Goal: Information Seeking & Learning: Check status

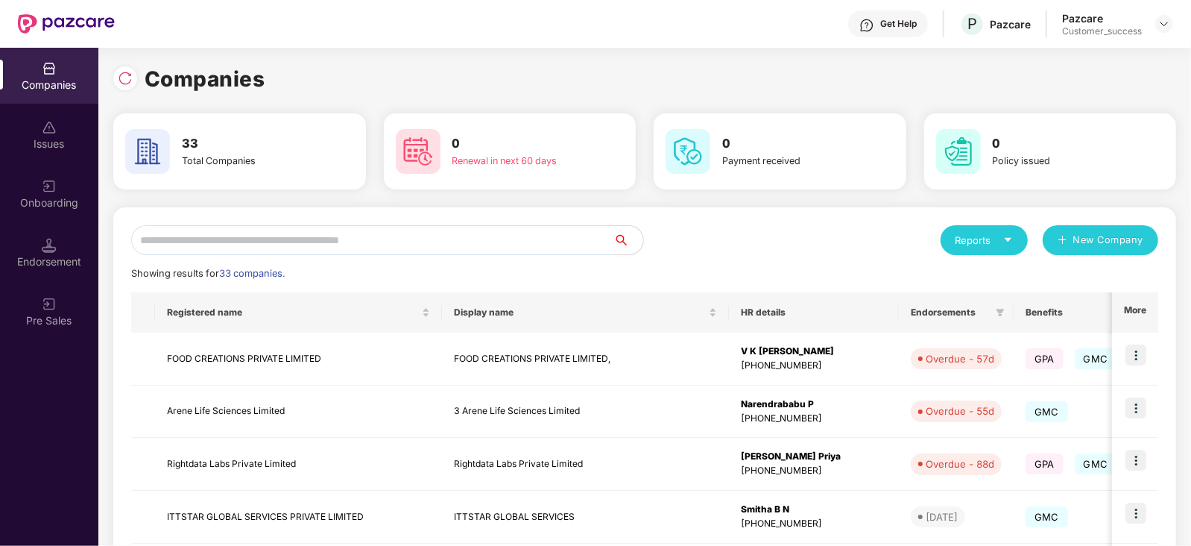
click at [401, 240] on input "text" at bounding box center [372, 240] width 482 height 30
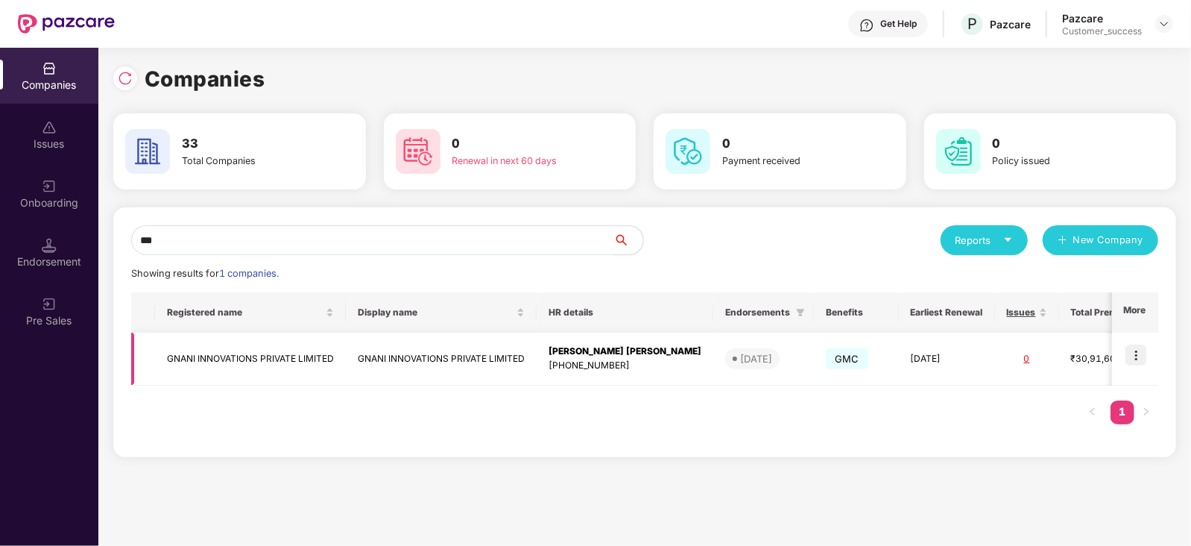
type input "***"
click at [494, 358] on td "GNANI INNOVATIONS PRIVATE LIMITED" at bounding box center [441, 359] width 191 height 53
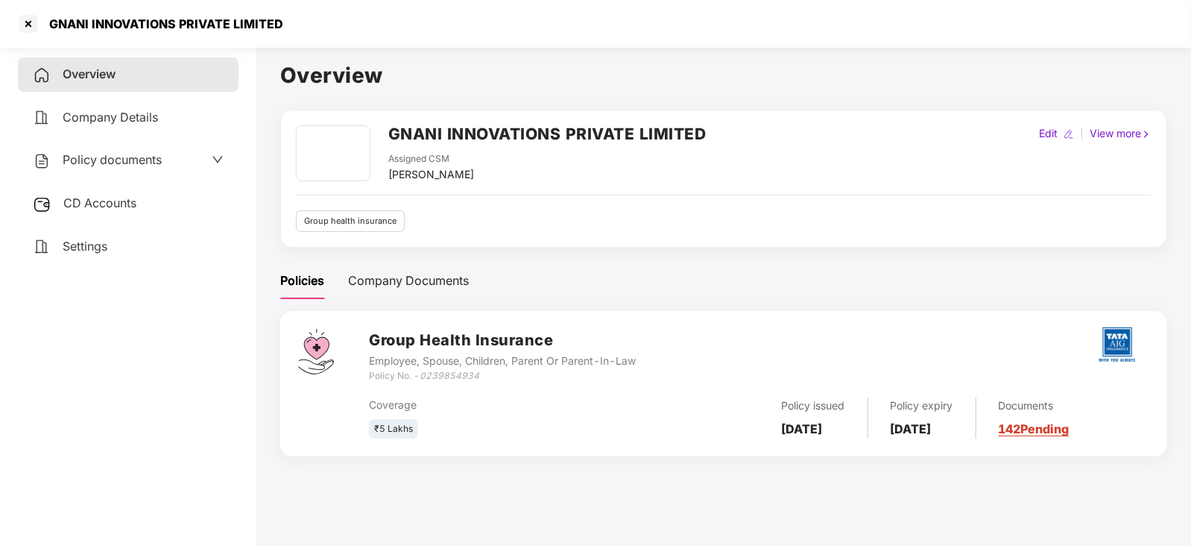
click at [1068, 430] on link "142 Pending" at bounding box center [1034, 428] width 71 height 15
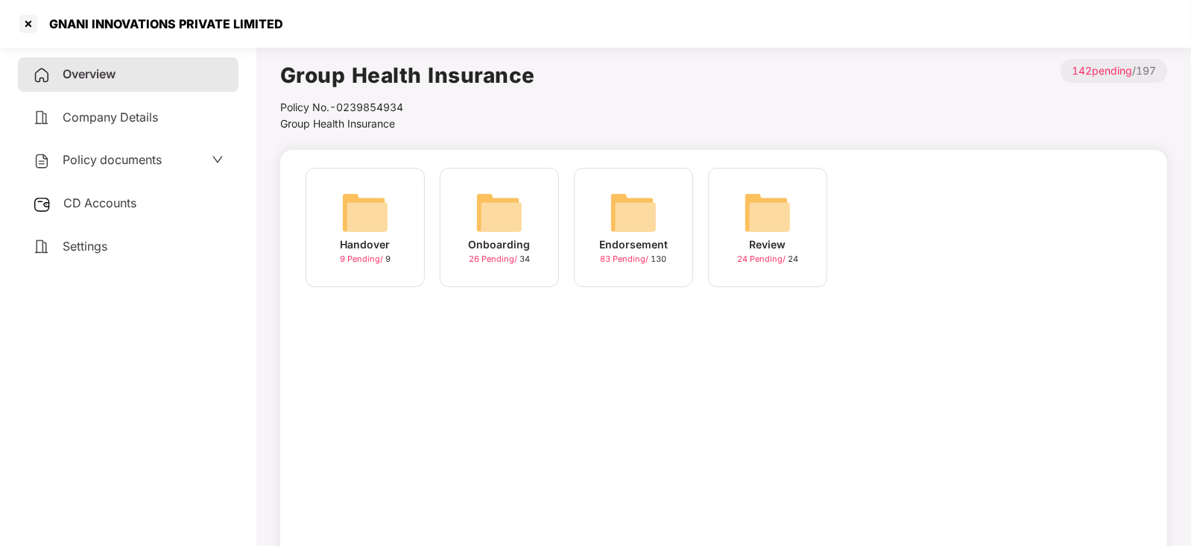
click at [629, 218] on img at bounding box center [634, 213] width 48 height 48
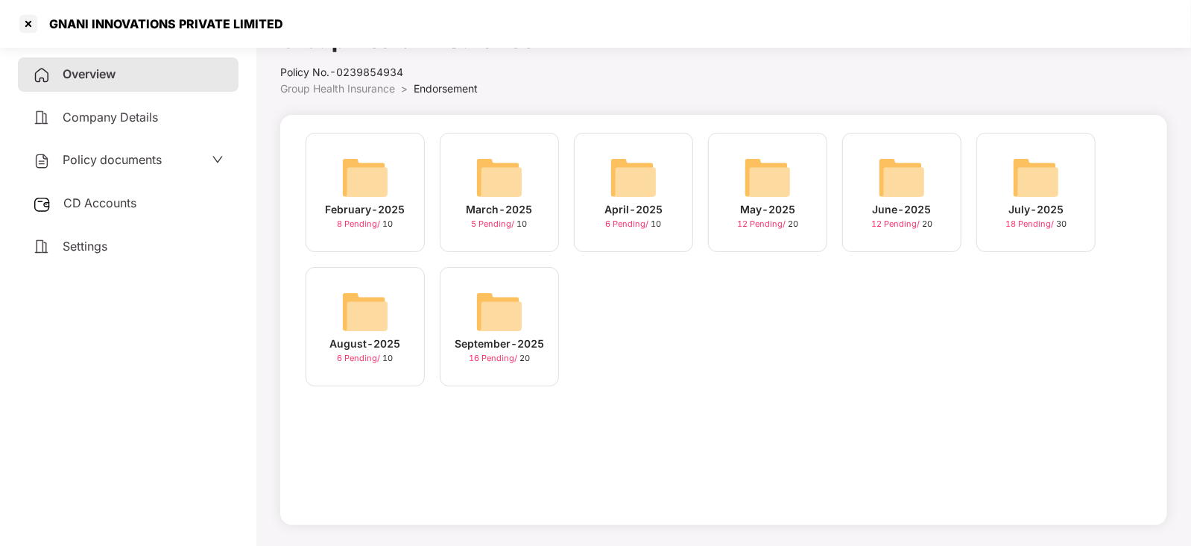
scroll to position [40, 0]
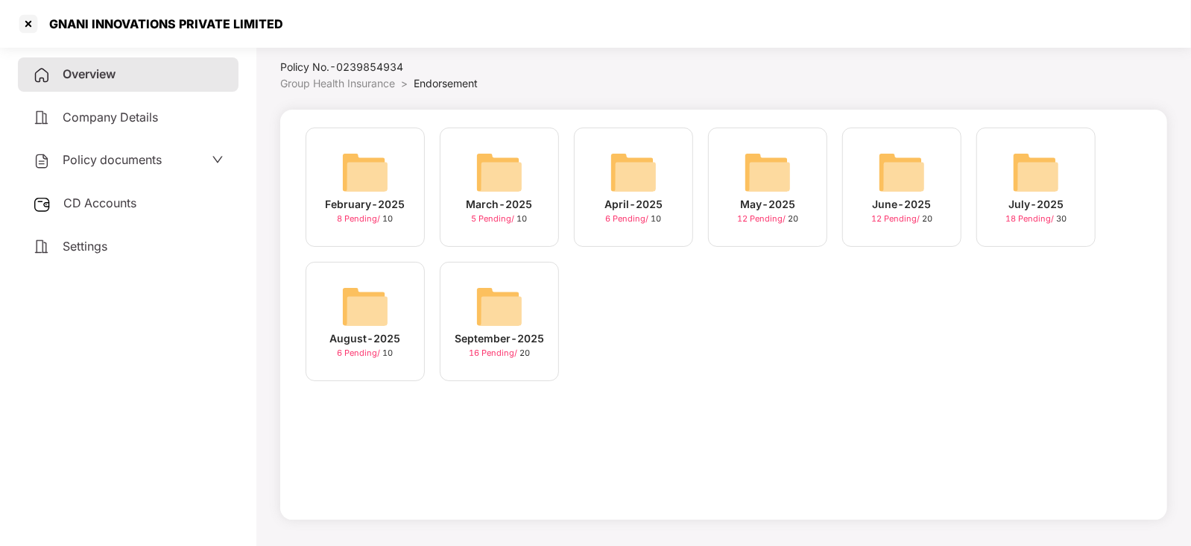
click at [485, 312] on img at bounding box center [500, 307] width 48 height 48
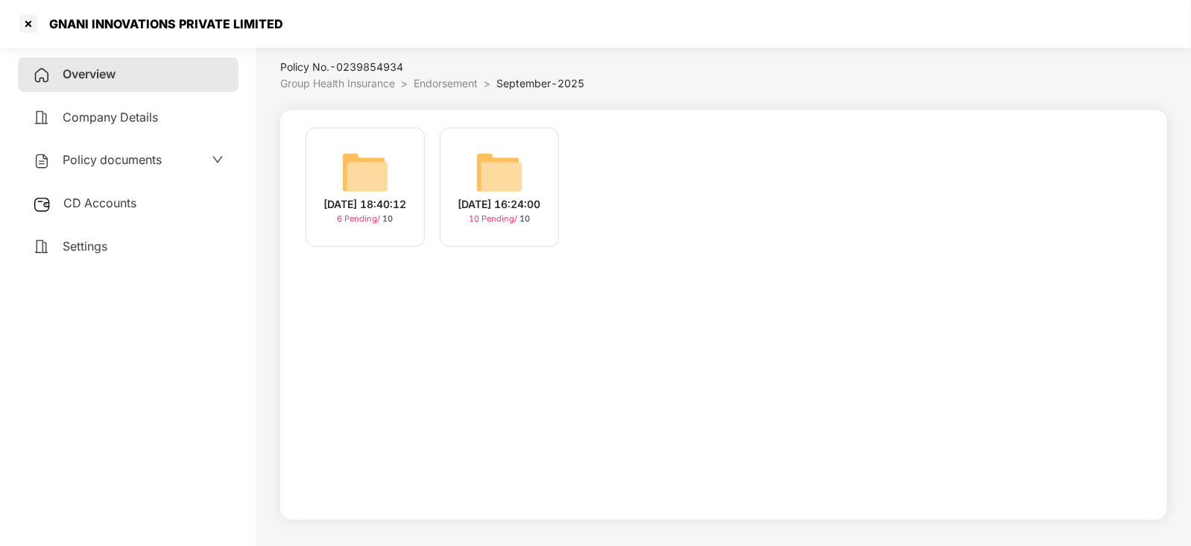
click at [371, 154] on img at bounding box center [365, 172] width 48 height 48
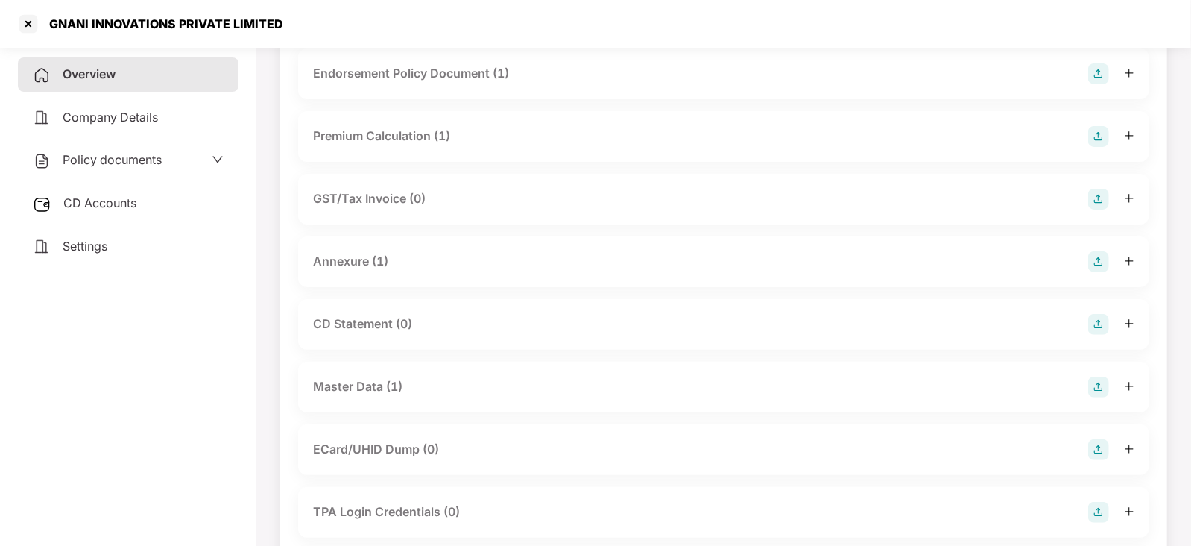
scroll to position [121, 0]
click at [373, 377] on div "Master Data (1)" at bounding box center [357, 385] width 89 height 19
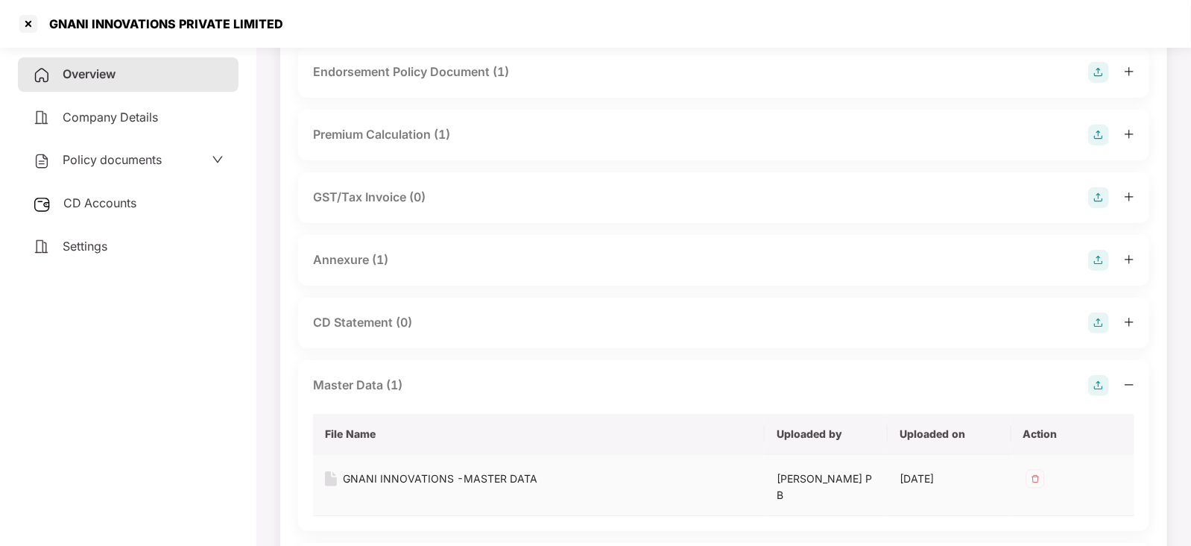
click at [453, 470] on div "GNANI INNOVATIONS -MASTER DATA" at bounding box center [440, 478] width 195 height 16
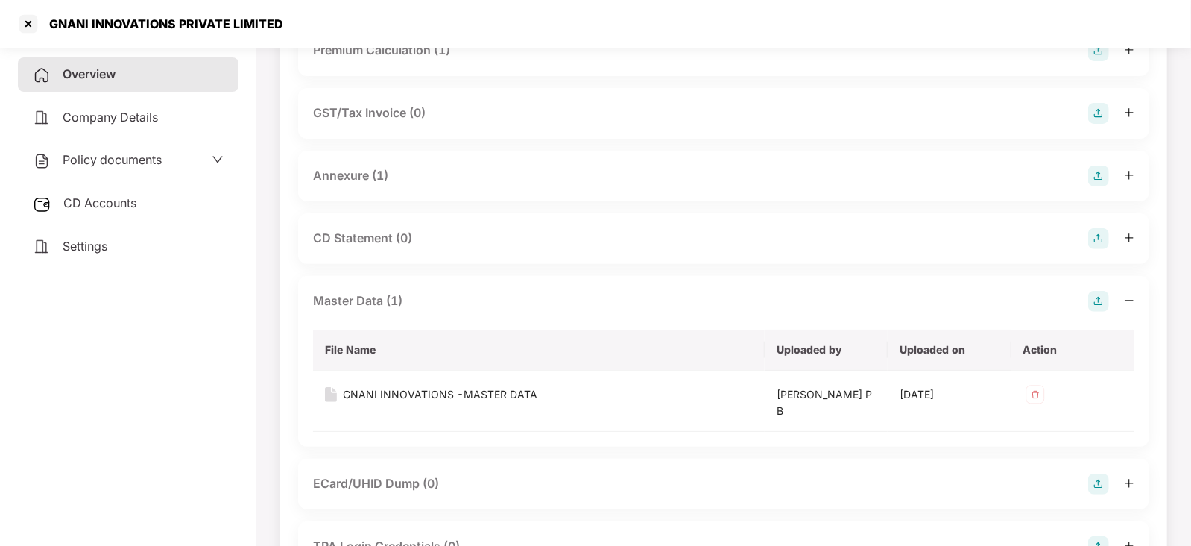
scroll to position [0, 0]
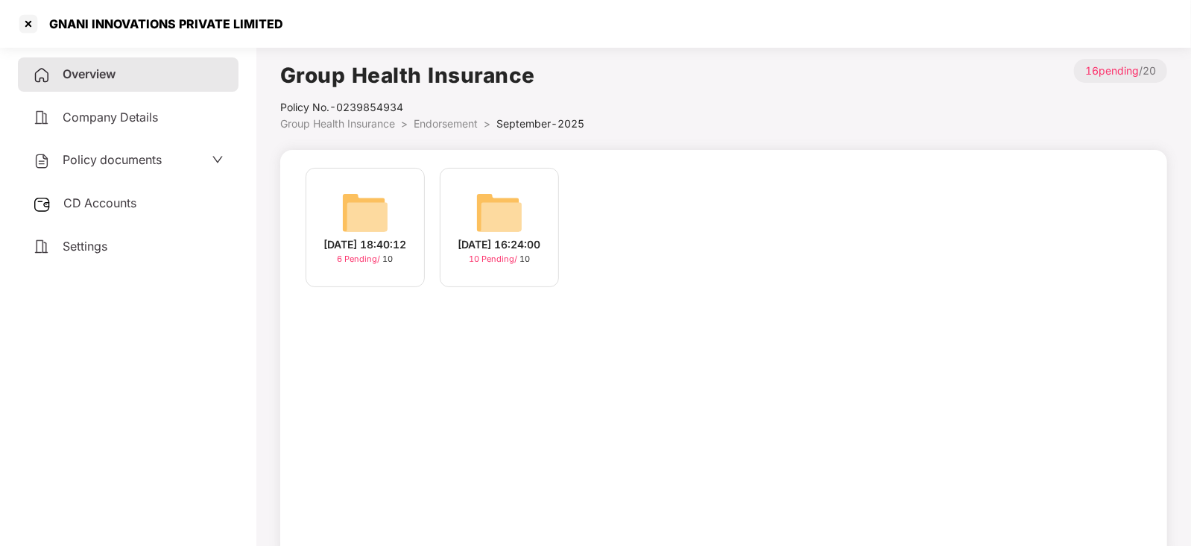
scroll to position [40, 0]
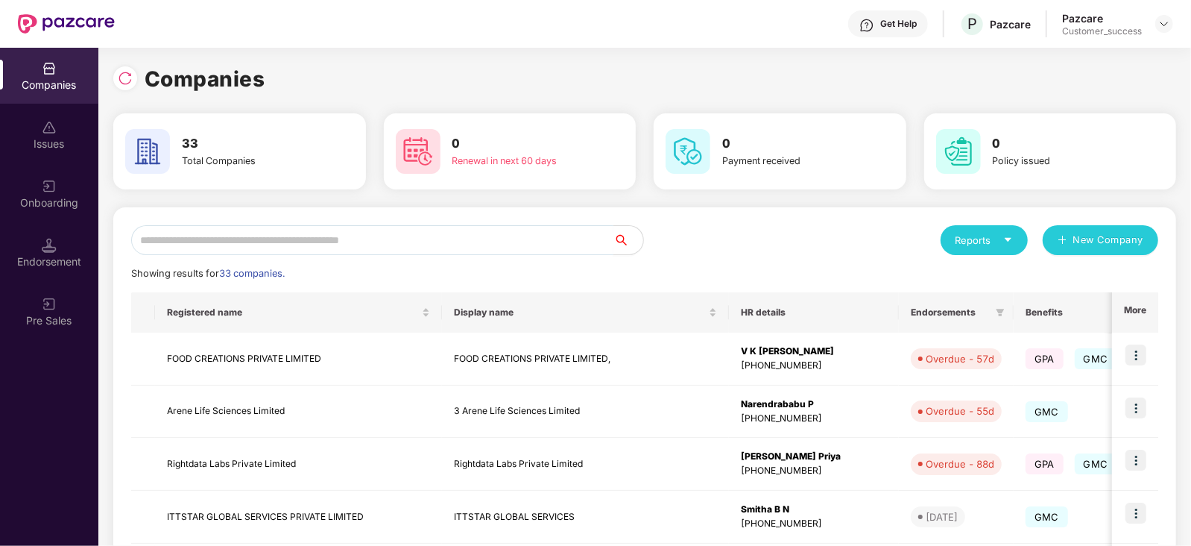
click at [230, 238] on input "text" at bounding box center [372, 240] width 482 height 30
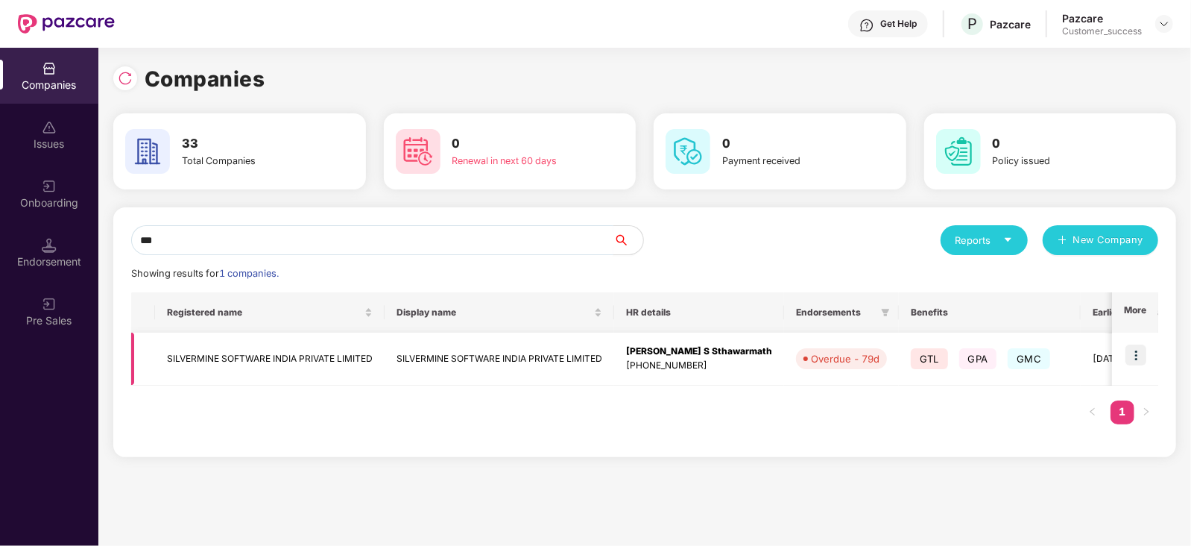
type input "***"
click at [321, 351] on td "SILVERMINE SOFTWARE INDIA PRIVATE LIMITED" at bounding box center [270, 359] width 230 height 53
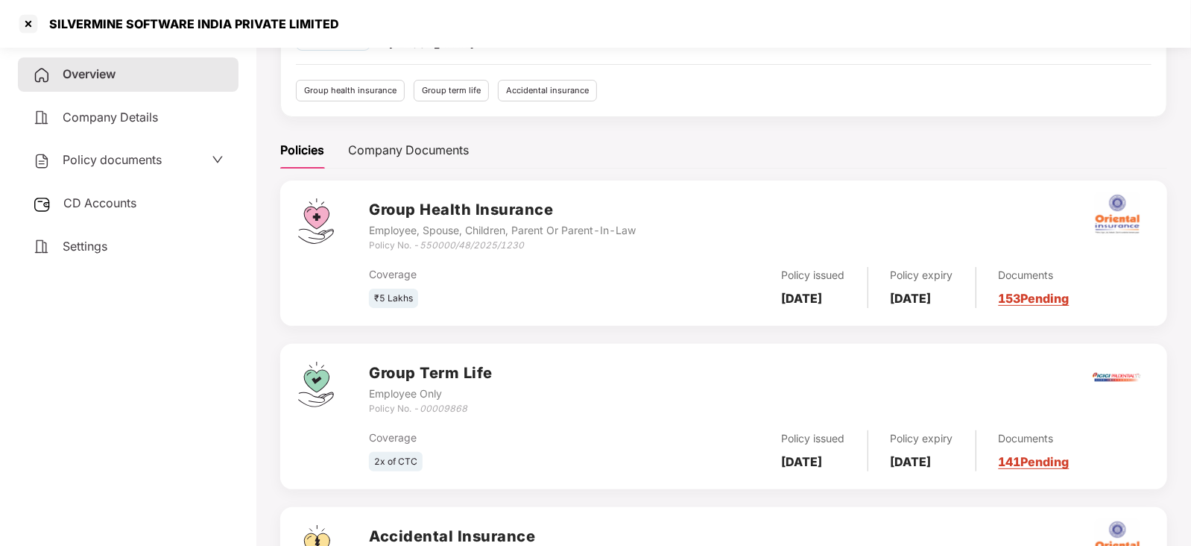
scroll to position [133, 0]
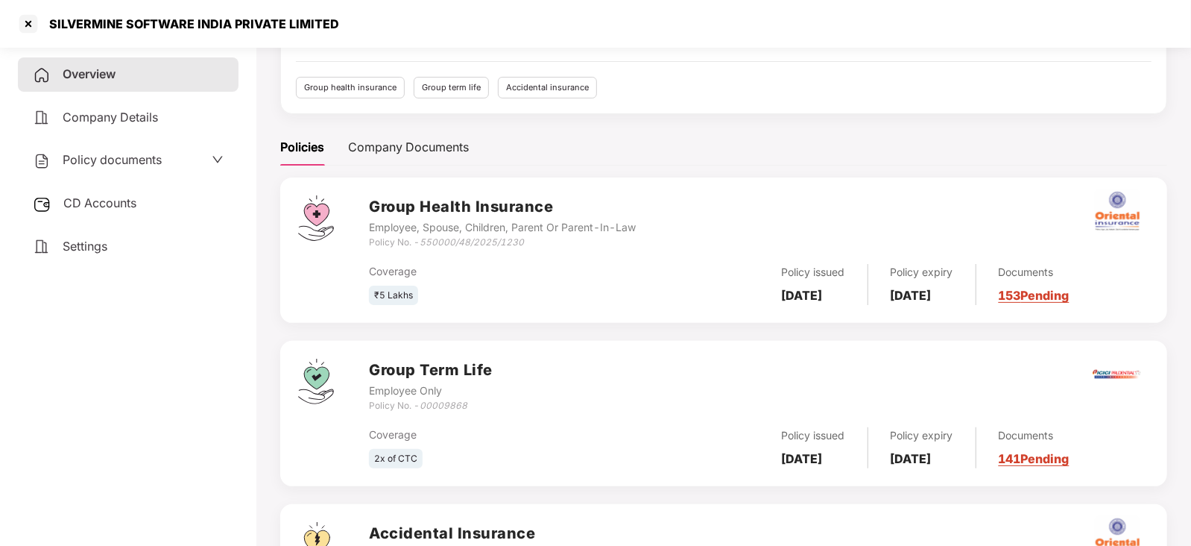
click at [1070, 299] on link "153 Pending" at bounding box center [1034, 295] width 71 height 15
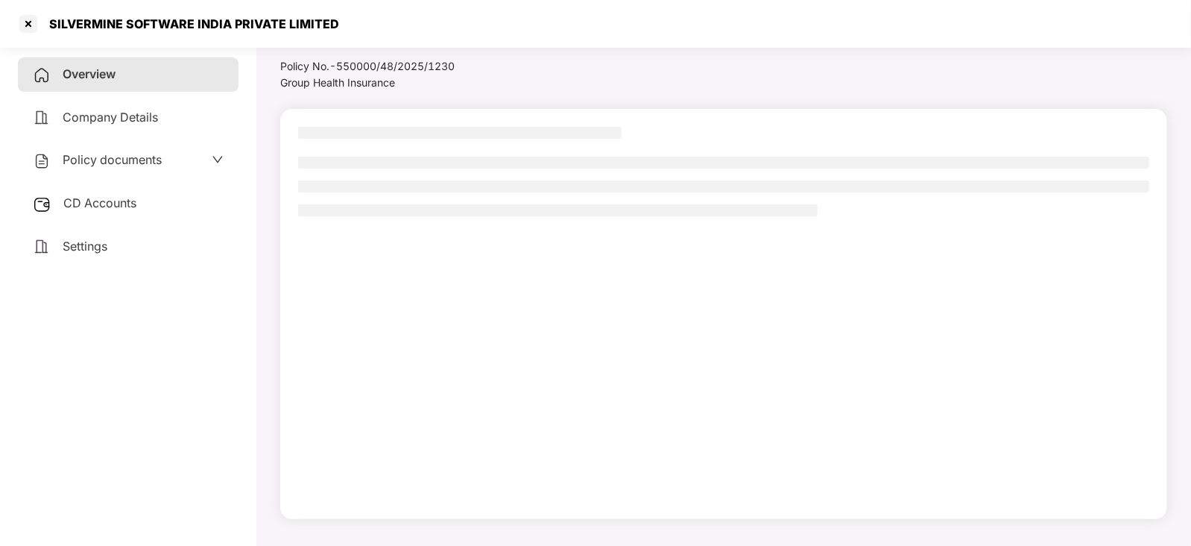
scroll to position [40, 0]
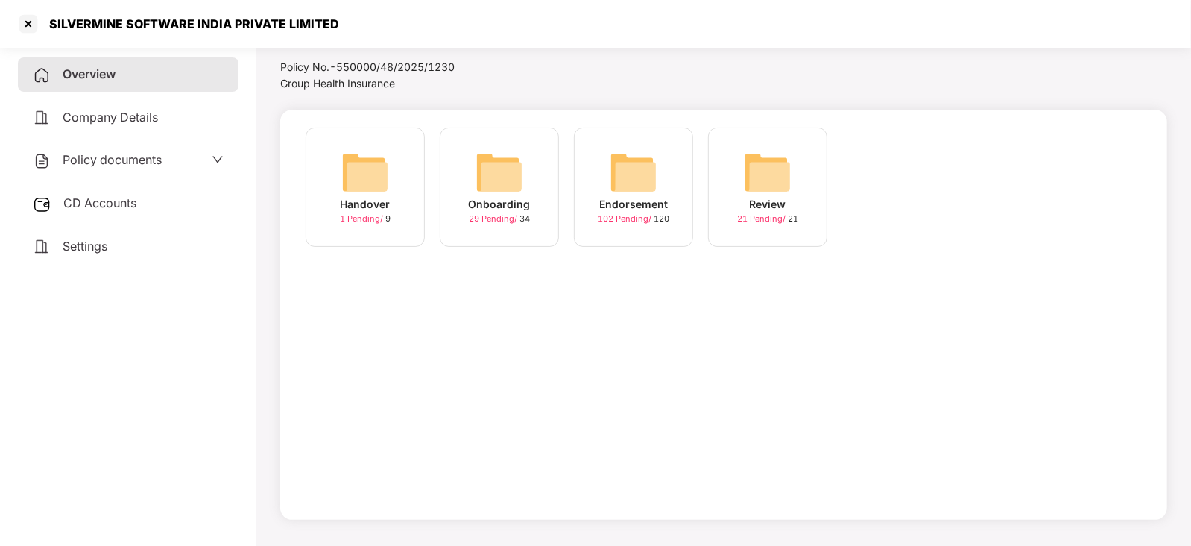
click at [623, 169] on img at bounding box center [634, 172] width 48 height 48
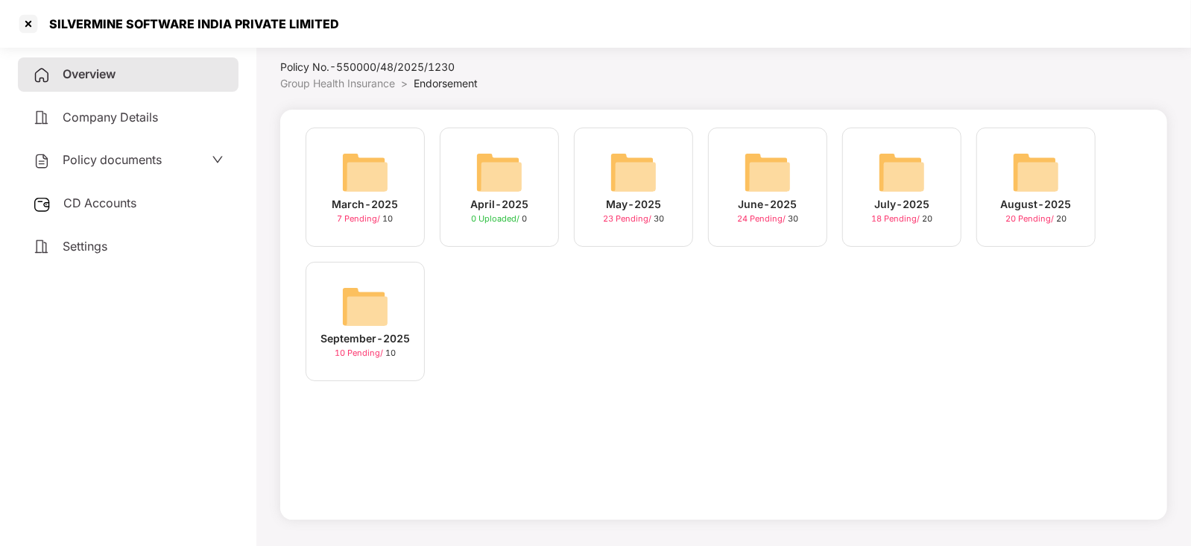
click at [1036, 177] on img at bounding box center [1037, 172] width 48 height 48
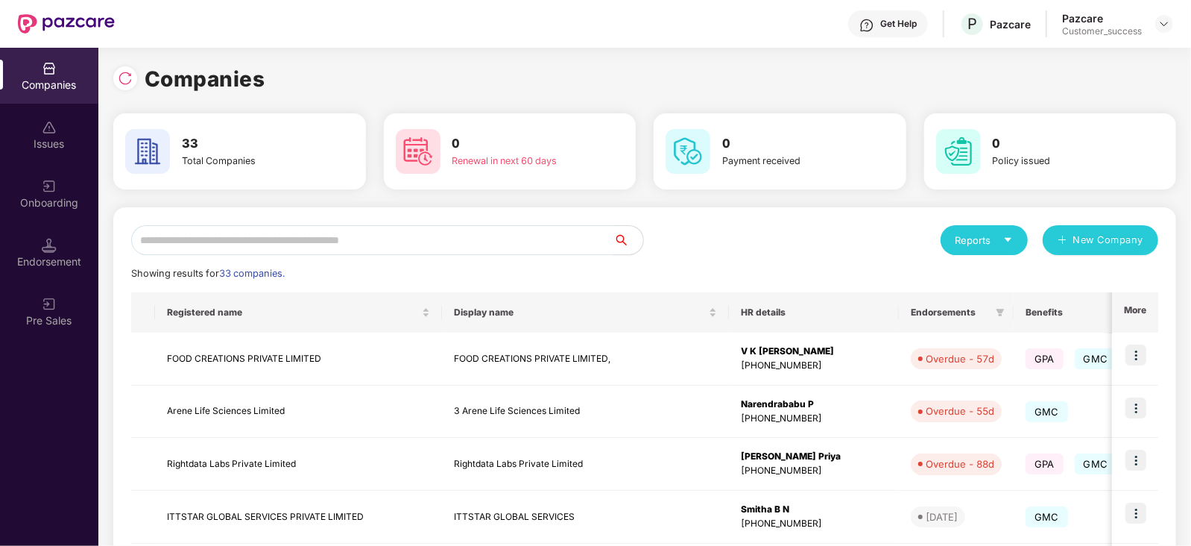
click at [237, 232] on input "text" at bounding box center [372, 240] width 482 height 30
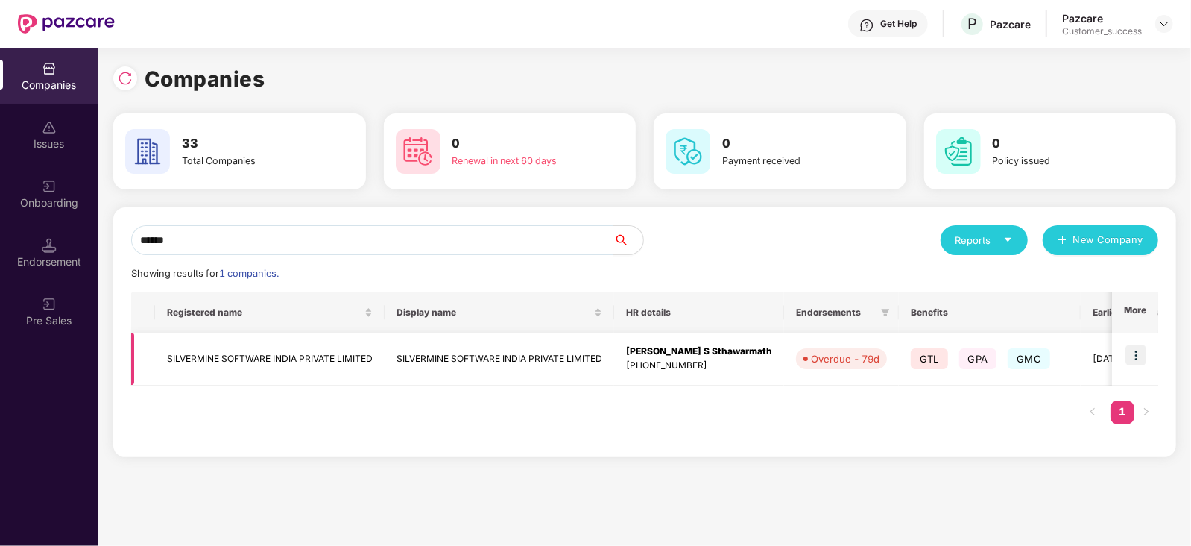
type input "******"
click at [1133, 345] on img at bounding box center [1136, 354] width 21 height 21
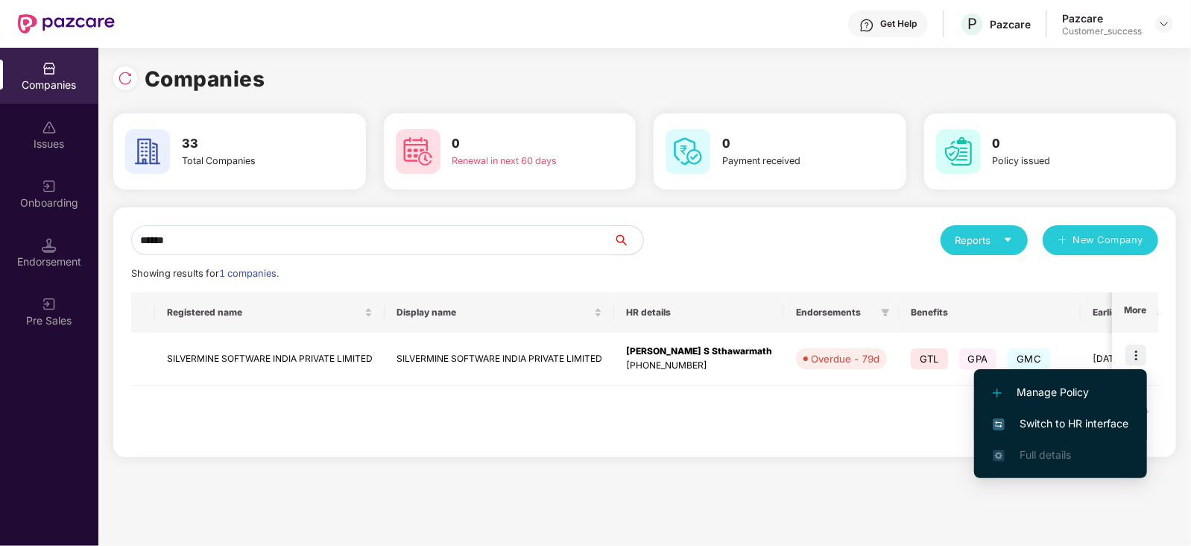
click at [1077, 423] on span "Switch to HR interface" at bounding box center [1061, 423] width 136 height 16
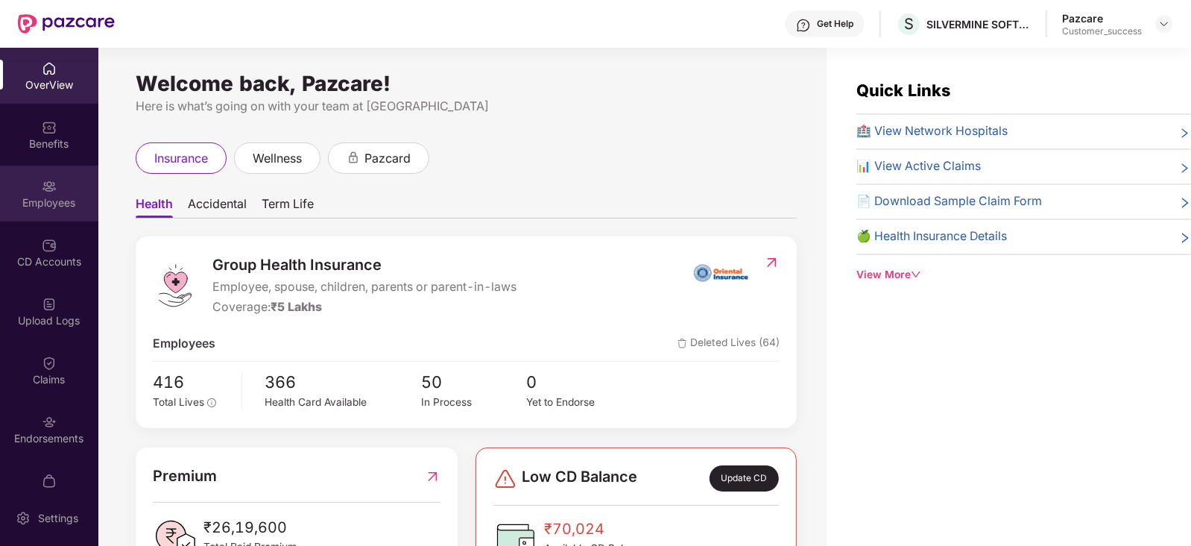
click at [48, 199] on div "Employees" at bounding box center [49, 202] width 98 height 15
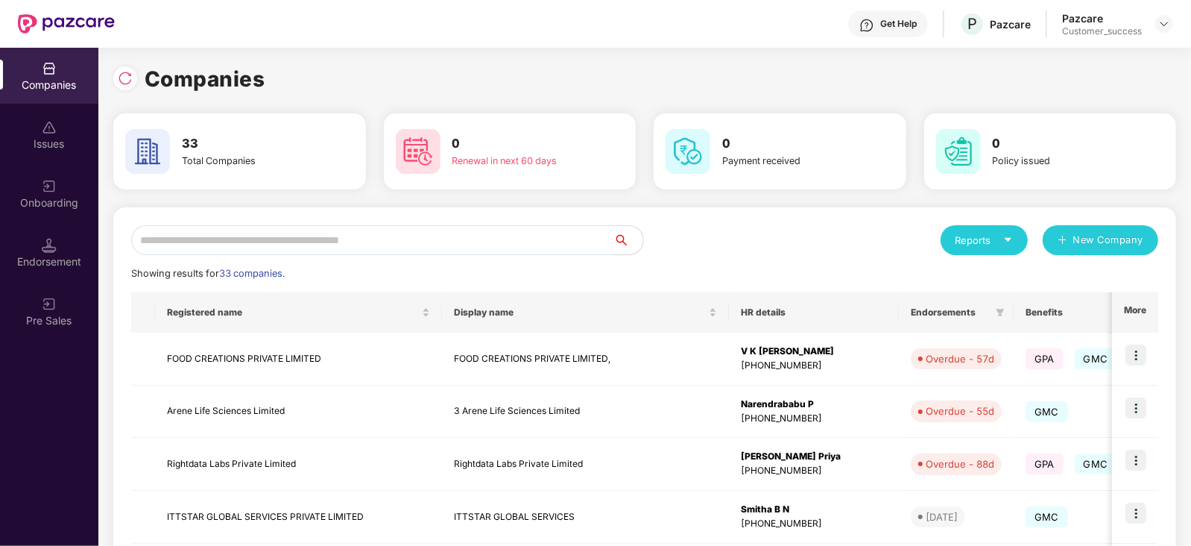
click at [209, 239] on input "text" at bounding box center [372, 240] width 482 height 30
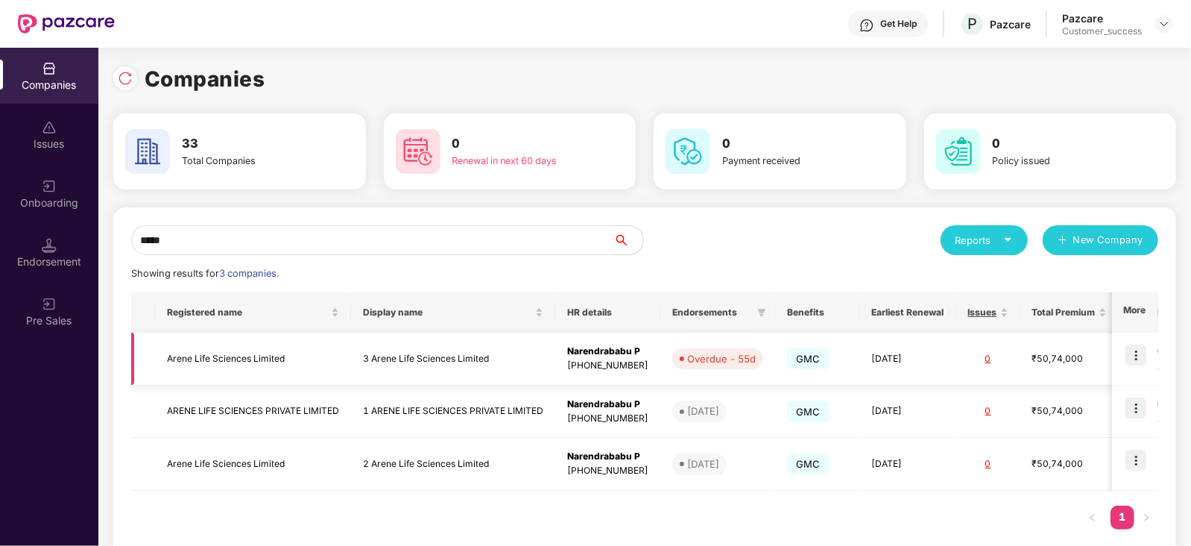
type input "*****"
click at [1139, 356] on img at bounding box center [1136, 354] width 21 height 21
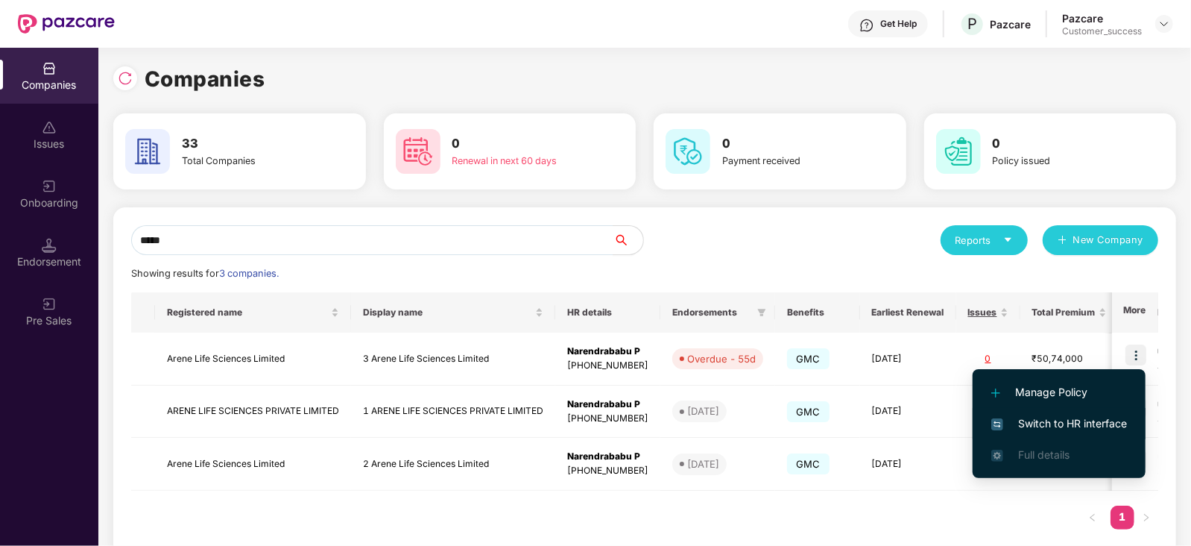
click at [1051, 421] on span "Switch to HR interface" at bounding box center [1060, 423] width 136 height 16
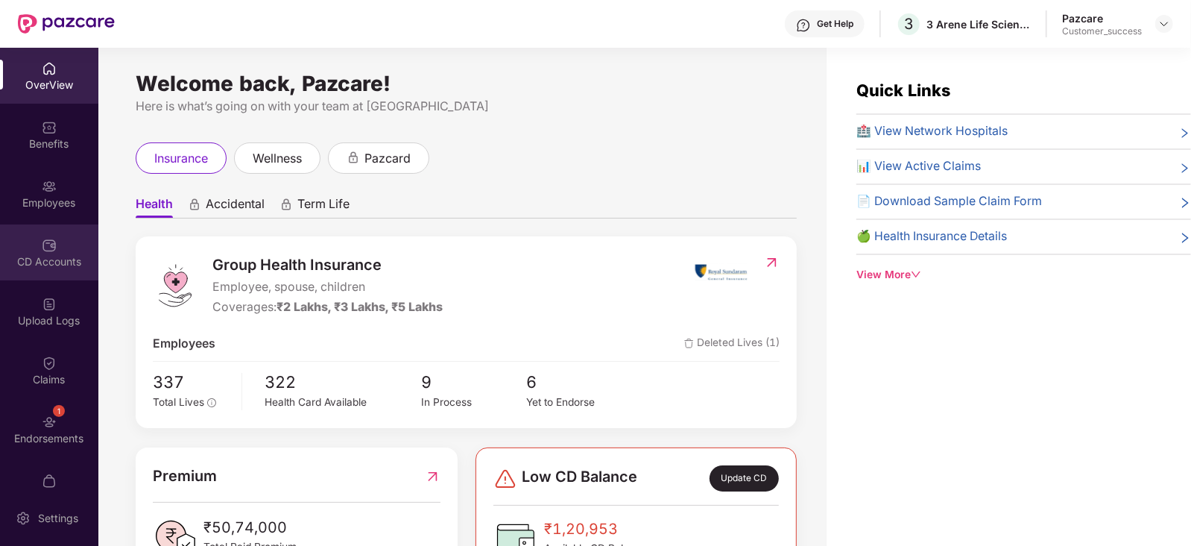
click at [57, 265] on div "CD Accounts" at bounding box center [49, 261] width 98 height 15
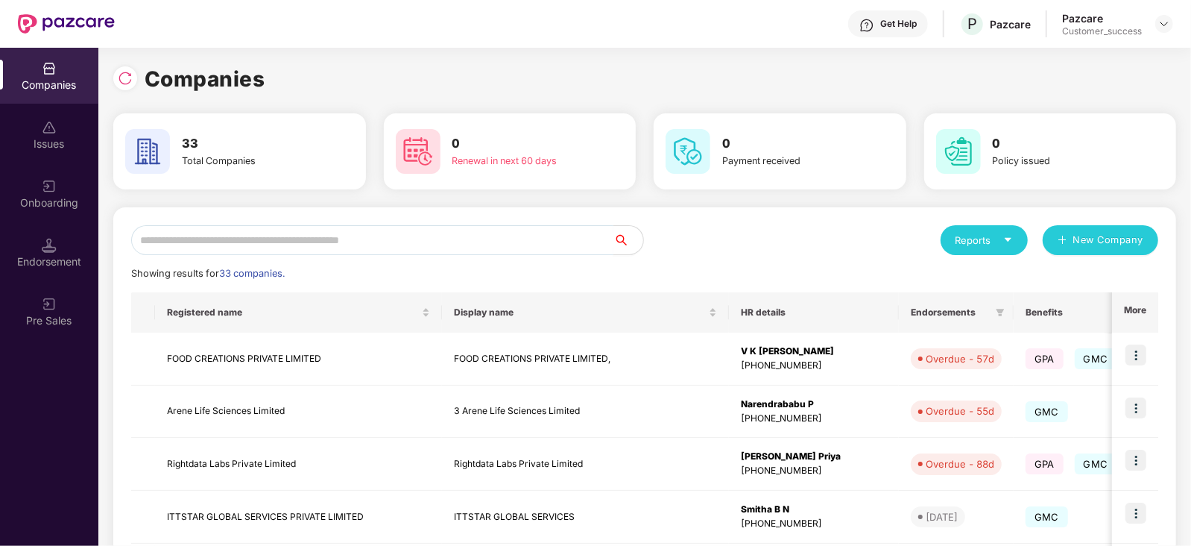
click at [339, 239] on input "text" at bounding box center [372, 240] width 482 height 30
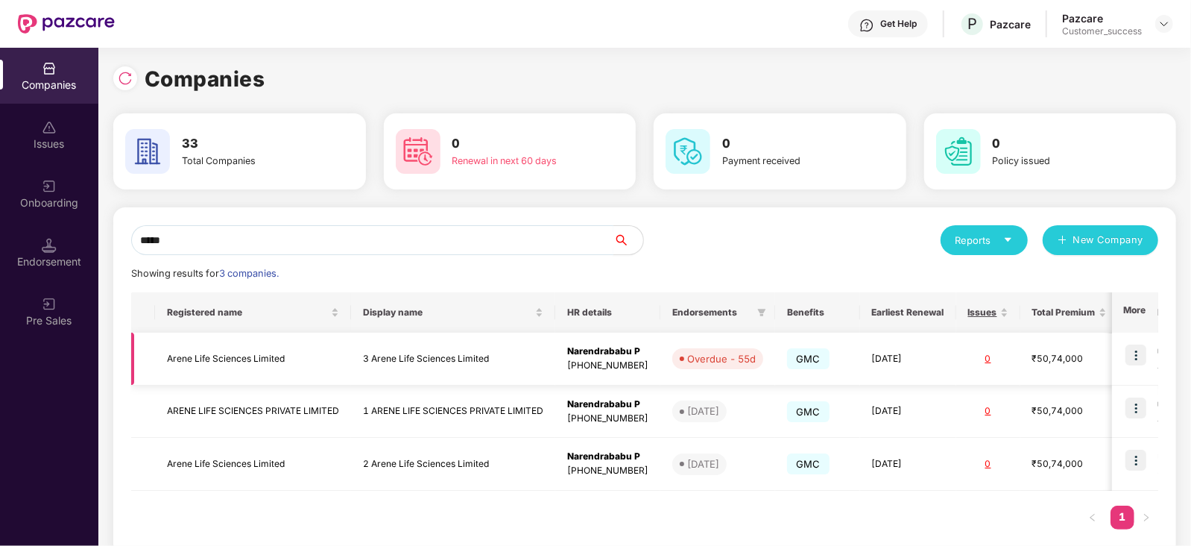
type input "*****"
click at [462, 364] on td "3 Arene Life Sciences Limited" at bounding box center [453, 359] width 204 height 53
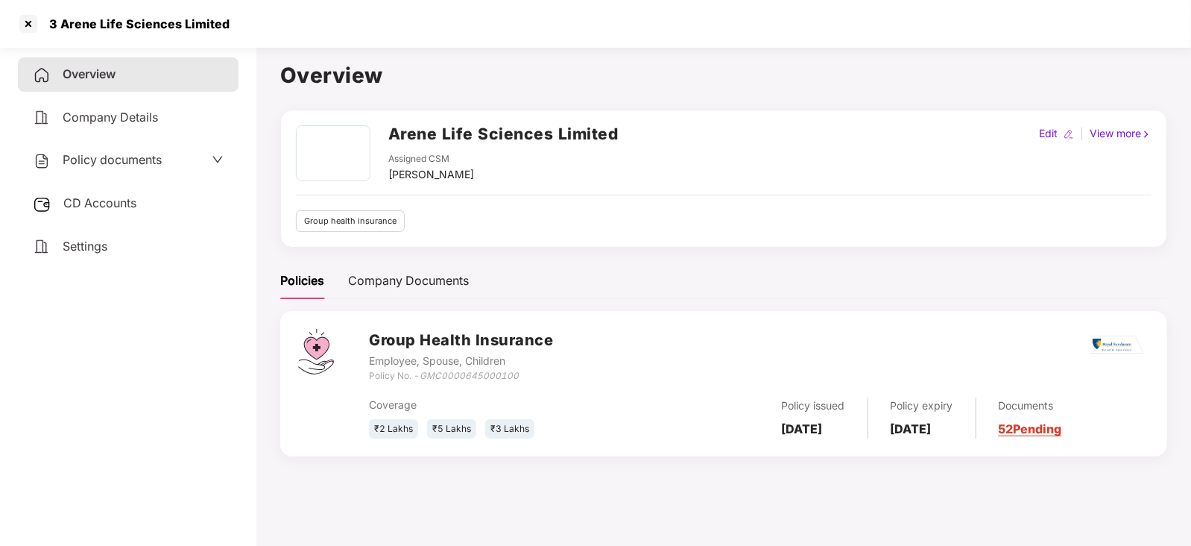
click at [1045, 434] on link "52 Pending" at bounding box center [1030, 428] width 63 height 15
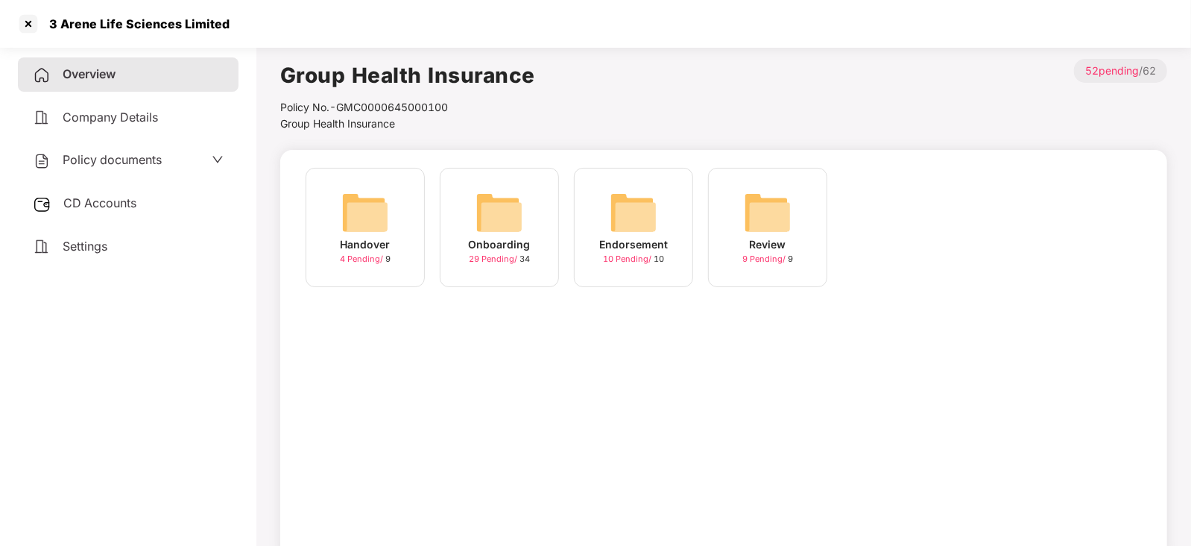
click at [633, 222] on img at bounding box center [634, 213] width 48 height 48
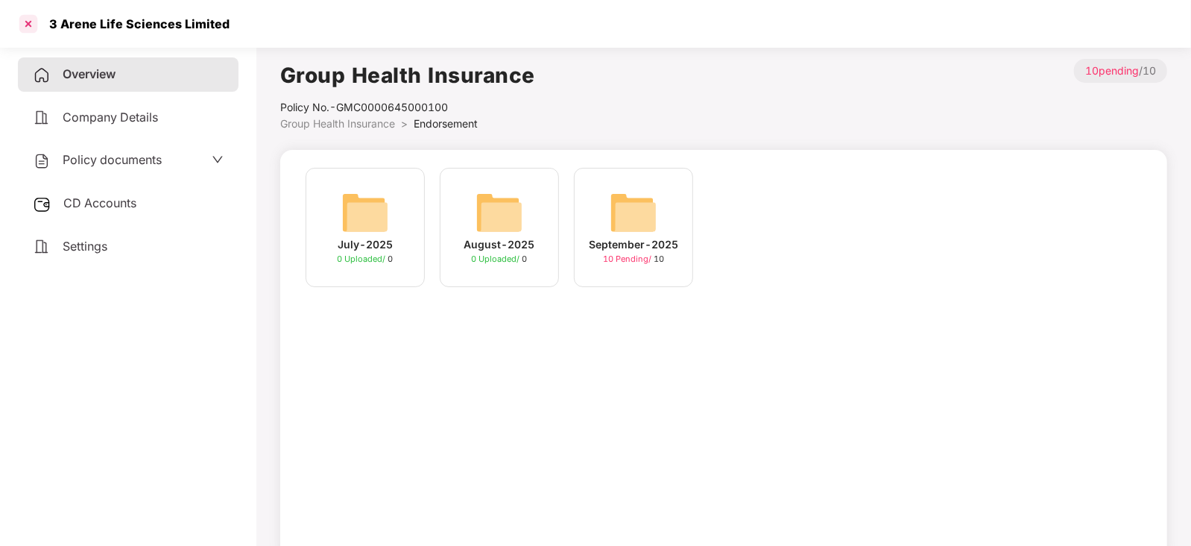
click at [34, 25] on div at bounding box center [28, 24] width 24 height 24
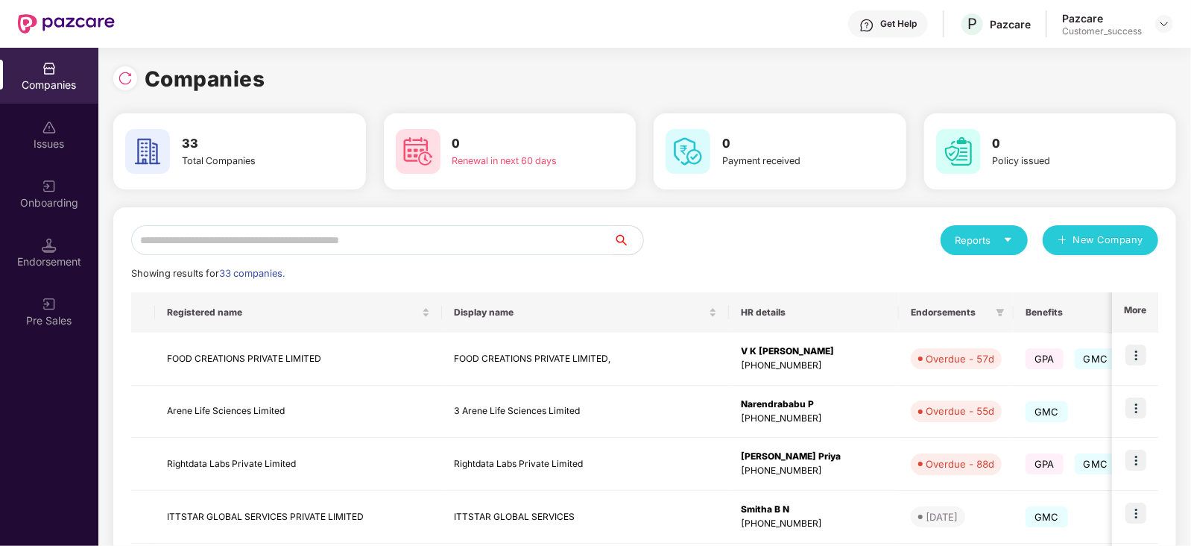
click at [261, 236] on input "text" at bounding box center [372, 240] width 482 height 30
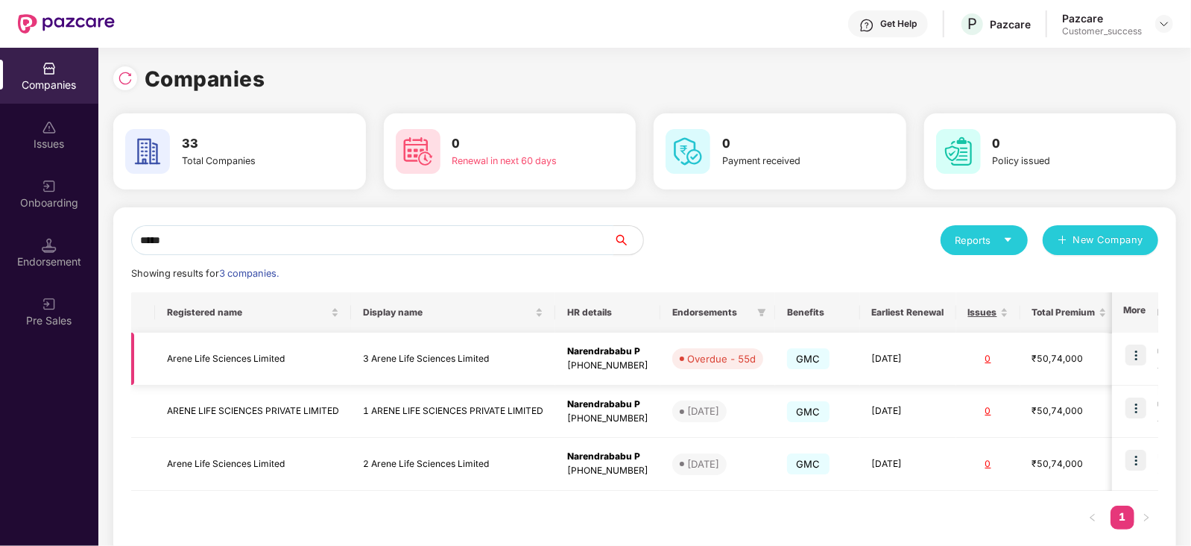
type input "*****"
click at [1136, 354] on img at bounding box center [1136, 354] width 21 height 21
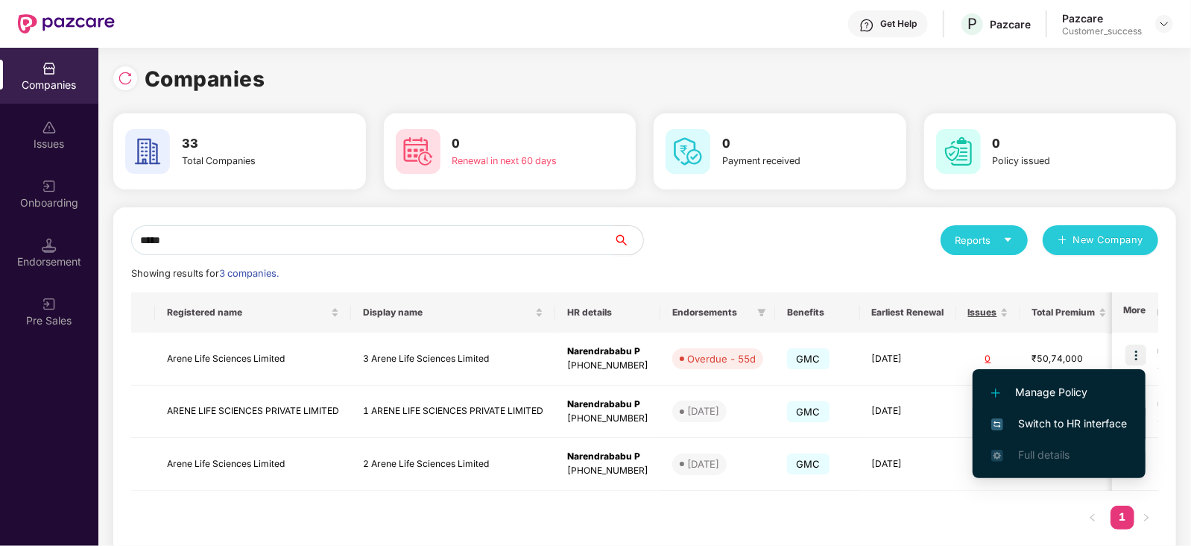
click at [1081, 422] on span "Switch to HR interface" at bounding box center [1060, 423] width 136 height 16
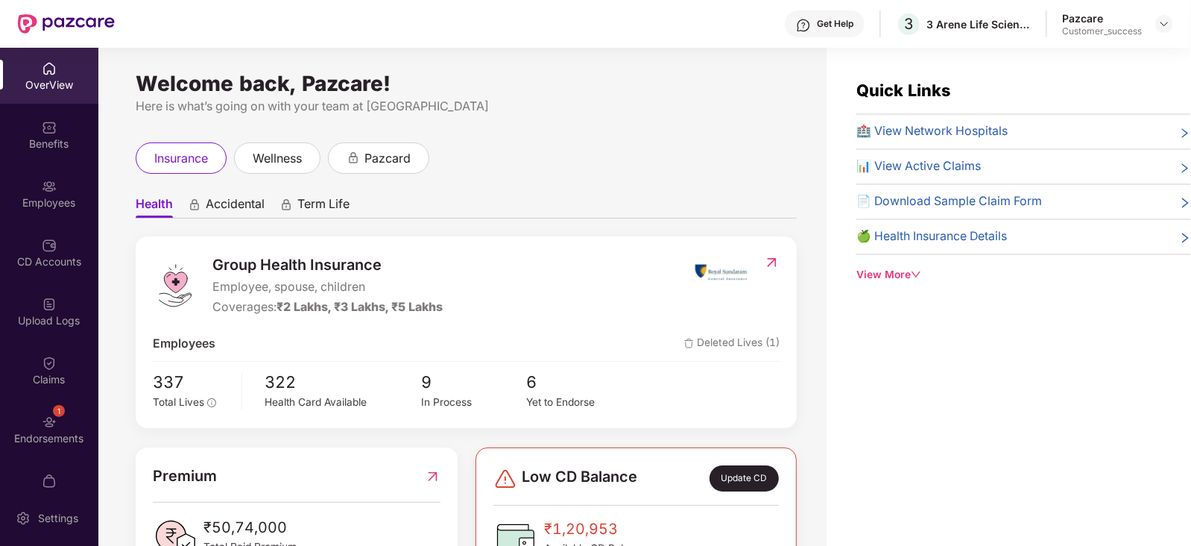
click at [51, 434] on div "Endorsements" at bounding box center [49, 438] width 98 height 15
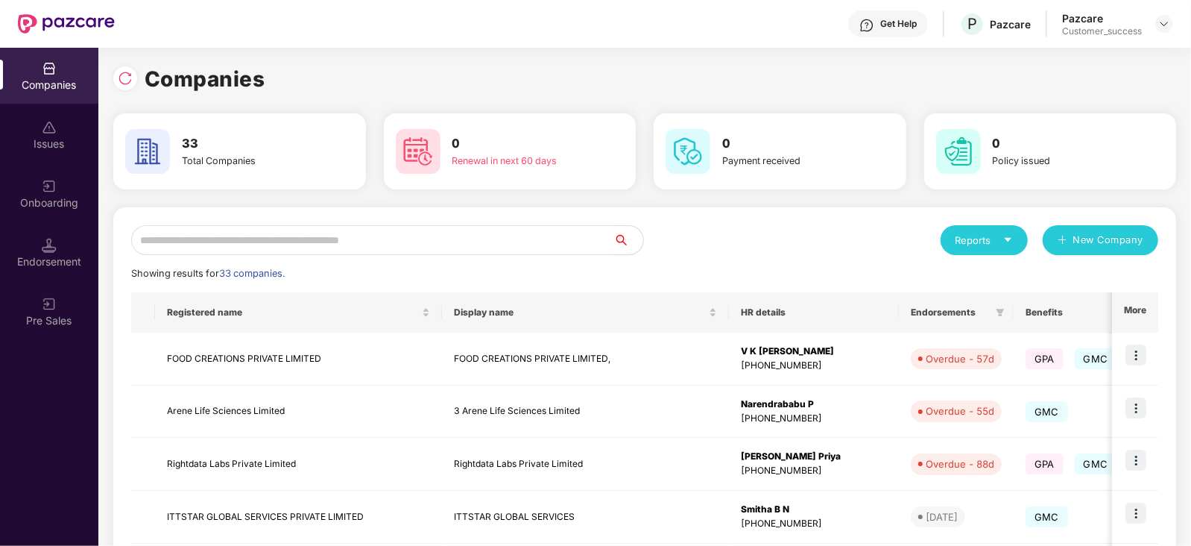
click at [205, 240] on input "text" at bounding box center [372, 240] width 482 height 30
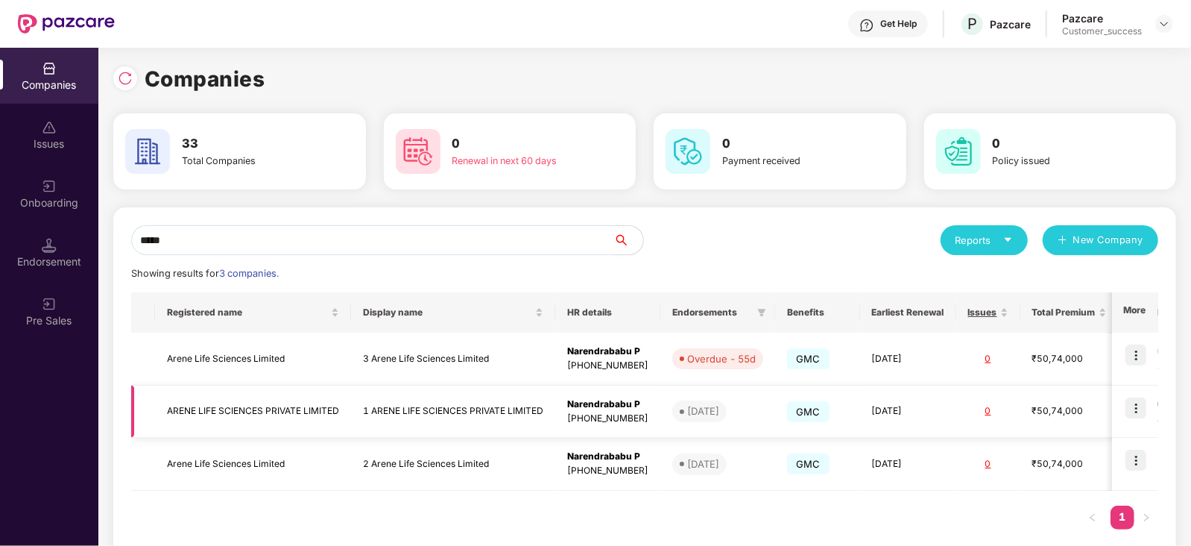
type input "*****"
click at [1136, 401] on img at bounding box center [1136, 407] width 21 height 21
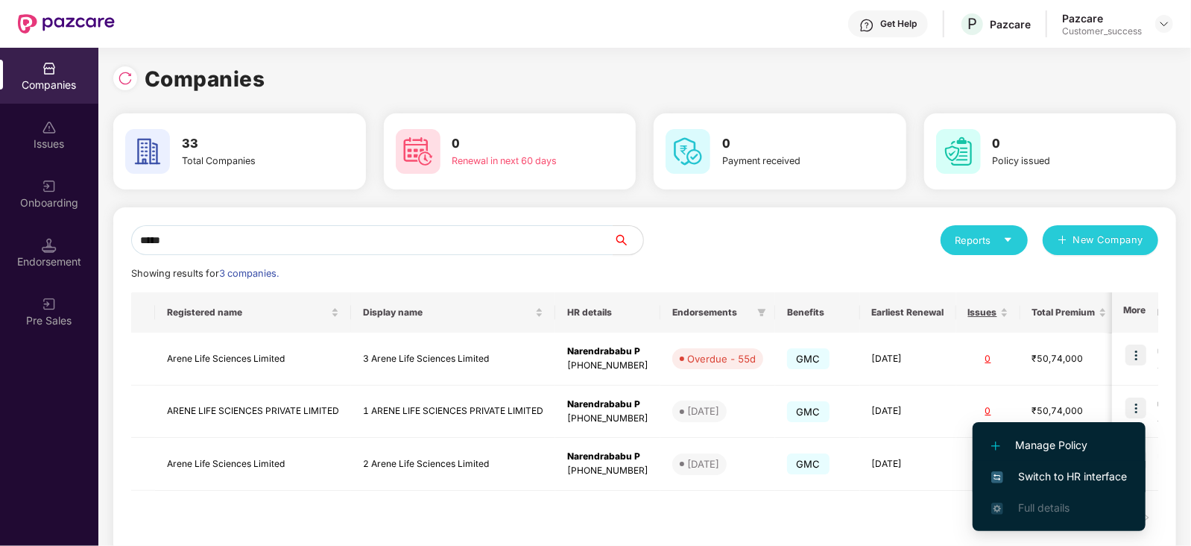
click at [1089, 479] on span "Switch to HR interface" at bounding box center [1060, 476] width 136 height 16
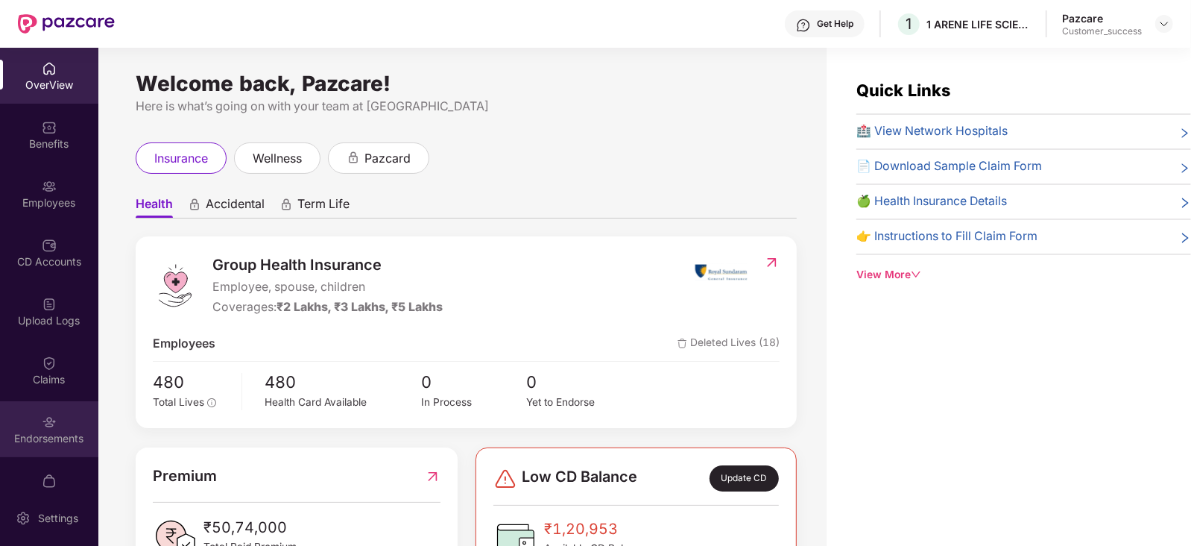
click at [69, 426] on div "Endorsements" at bounding box center [49, 429] width 98 height 56
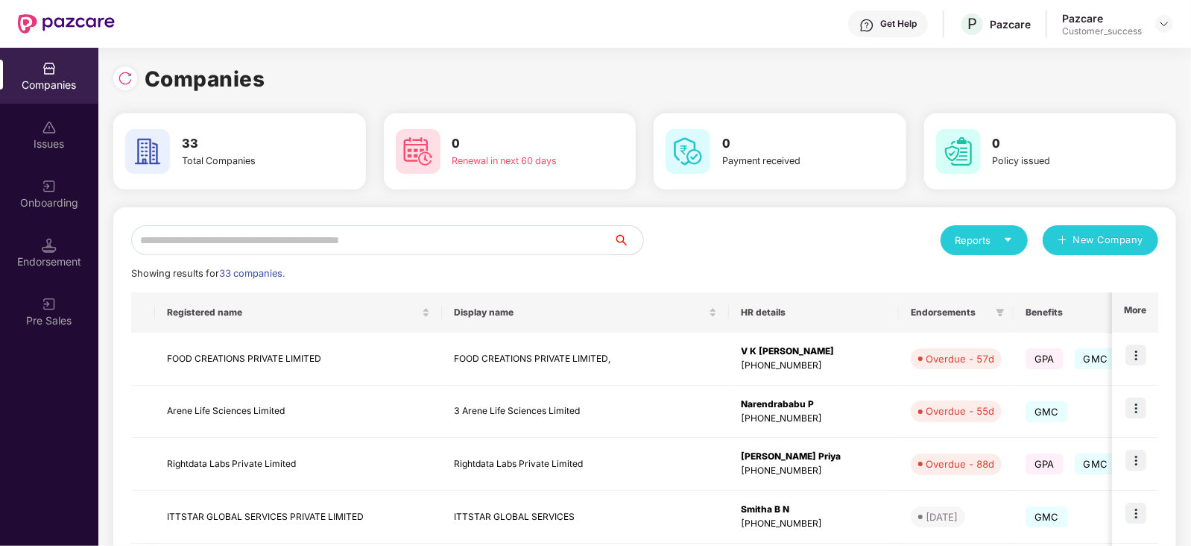
click at [335, 235] on input "text" at bounding box center [372, 240] width 482 height 30
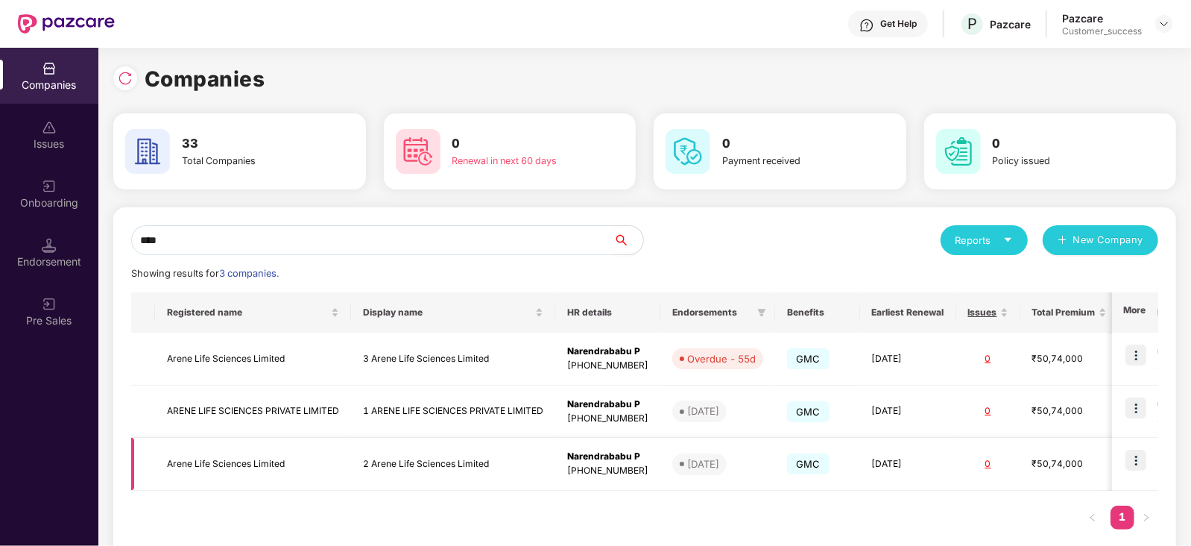
type input "****"
click at [1130, 456] on img at bounding box center [1136, 460] width 21 height 21
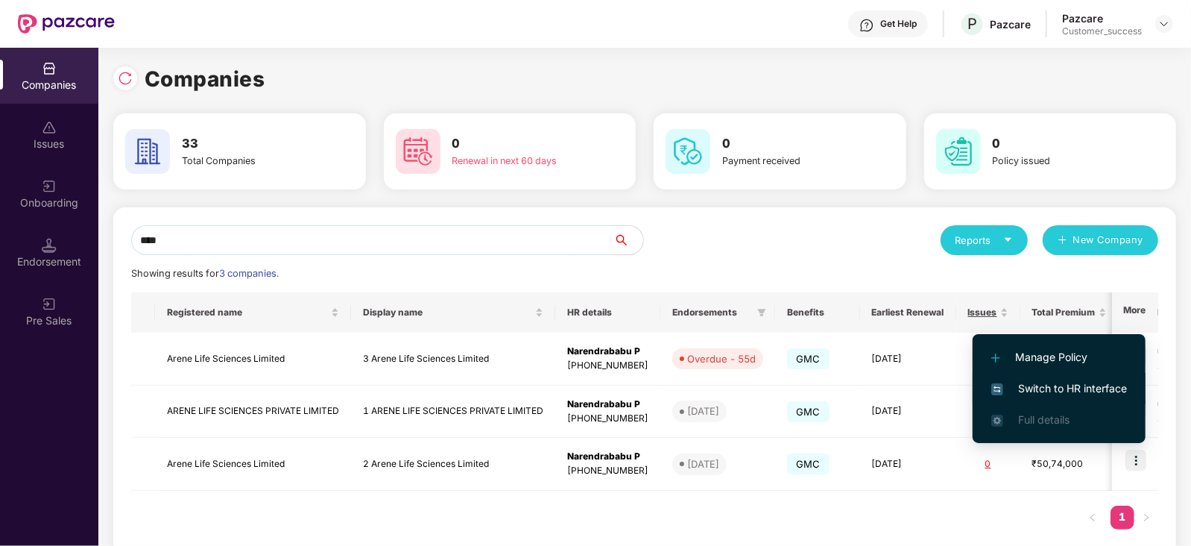
click at [1055, 387] on span "Switch to HR interface" at bounding box center [1060, 388] width 136 height 16
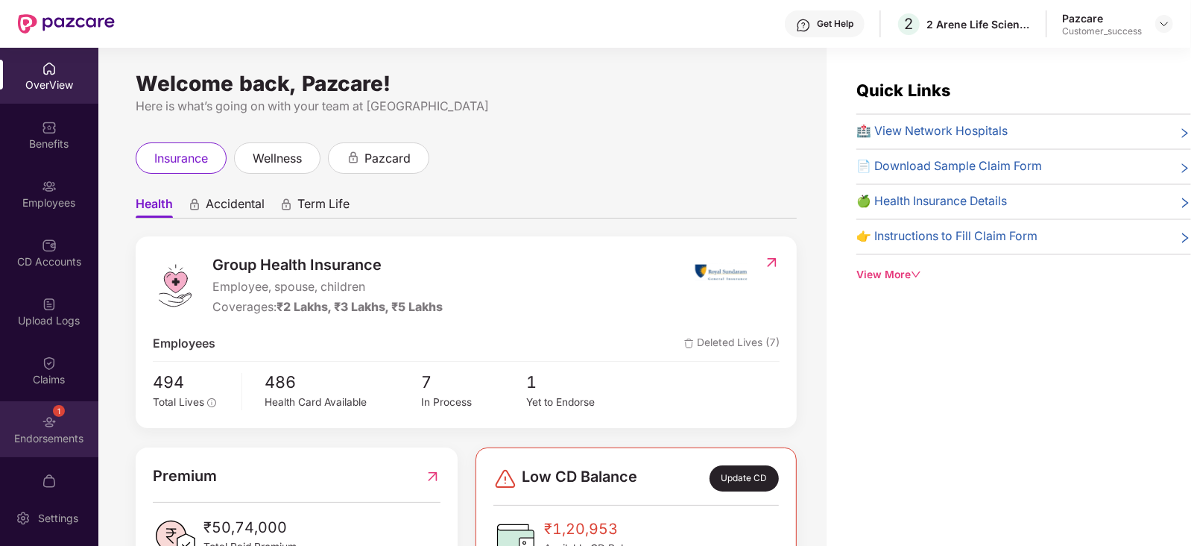
click at [48, 416] on img at bounding box center [49, 422] width 15 height 15
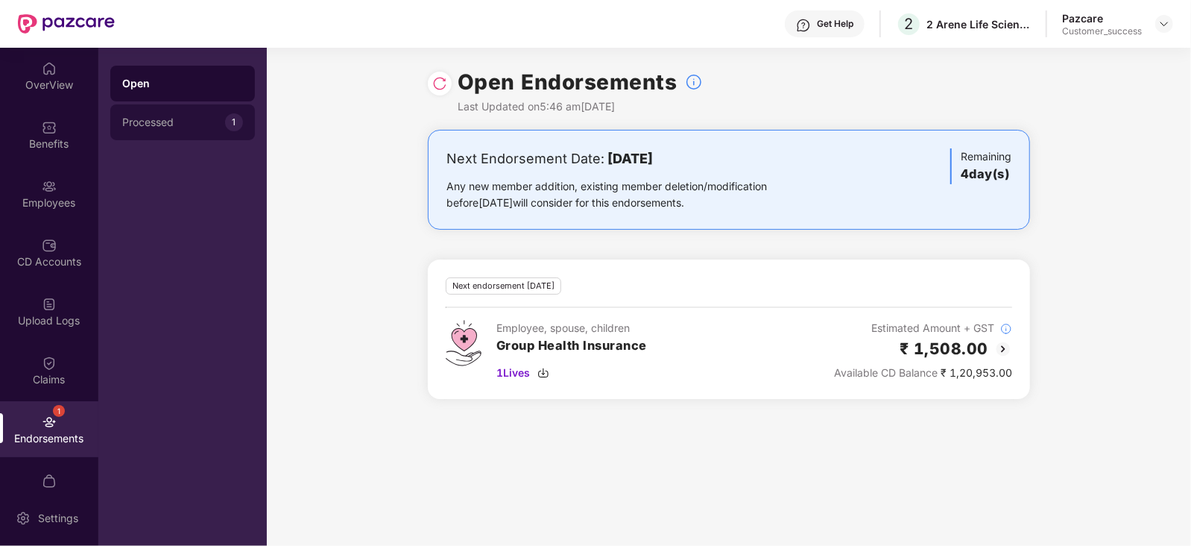
click at [190, 127] on div "Processed" at bounding box center [173, 122] width 103 height 12
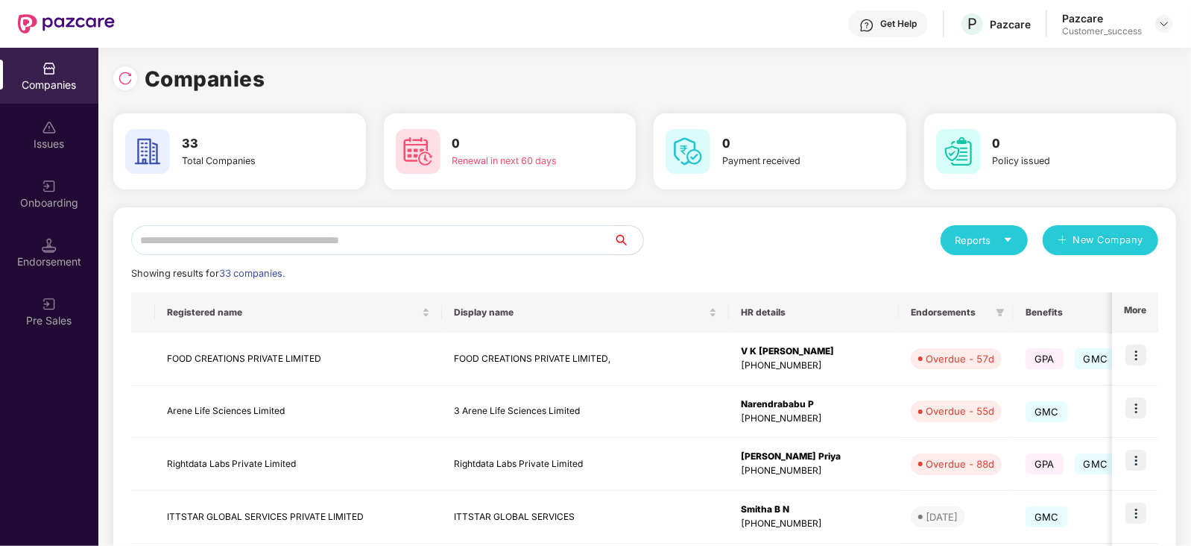
click at [289, 245] on input "text" at bounding box center [372, 240] width 482 height 30
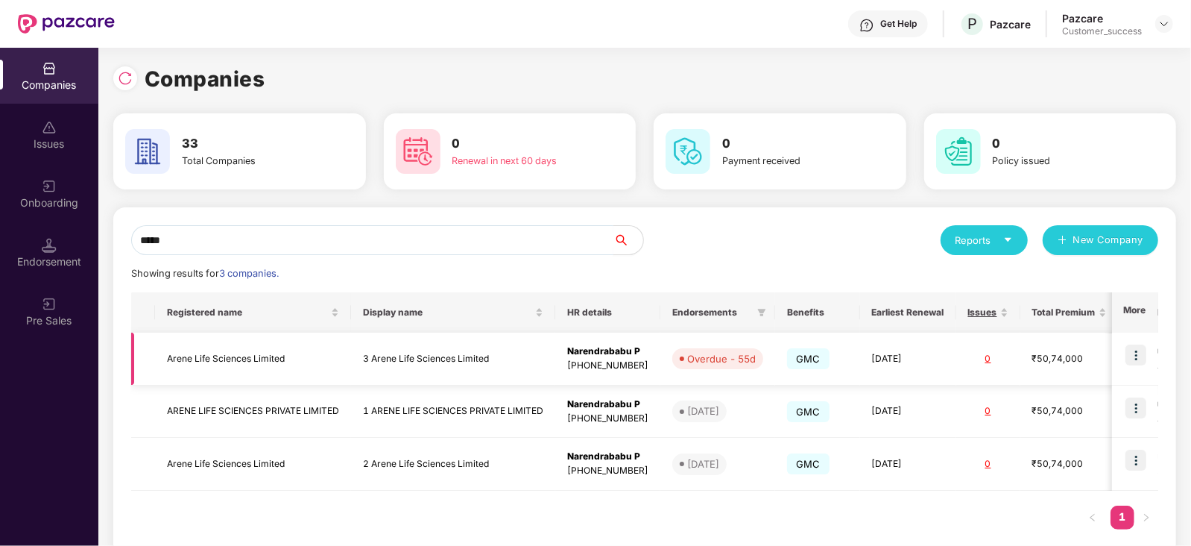
type input "*****"
click at [1140, 355] on img at bounding box center [1136, 354] width 21 height 21
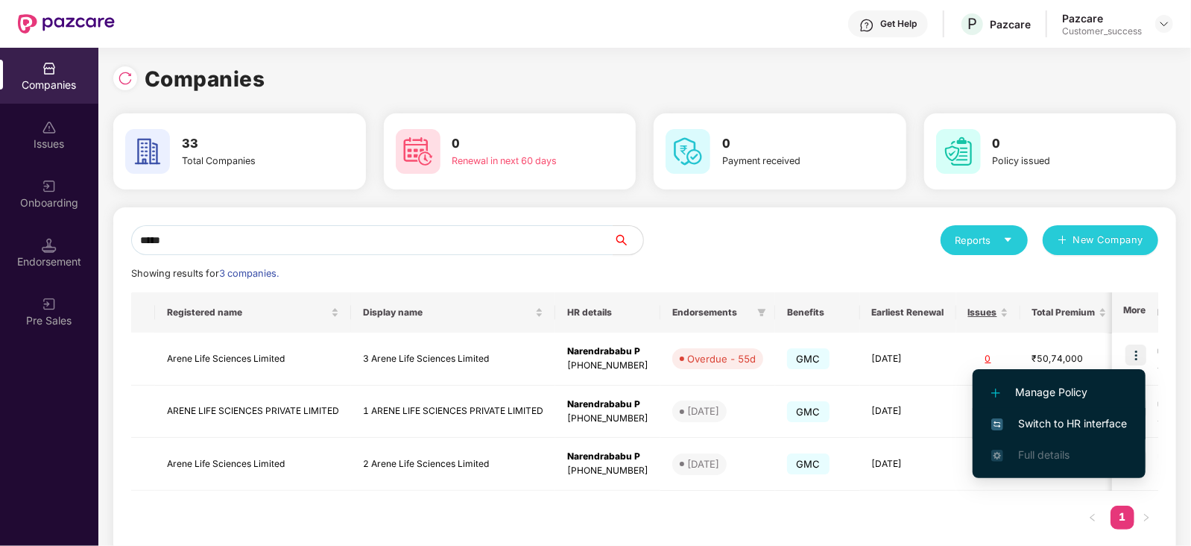
click at [1070, 412] on li "Switch to HR interface" at bounding box center [1059, 423] width 173 height 31
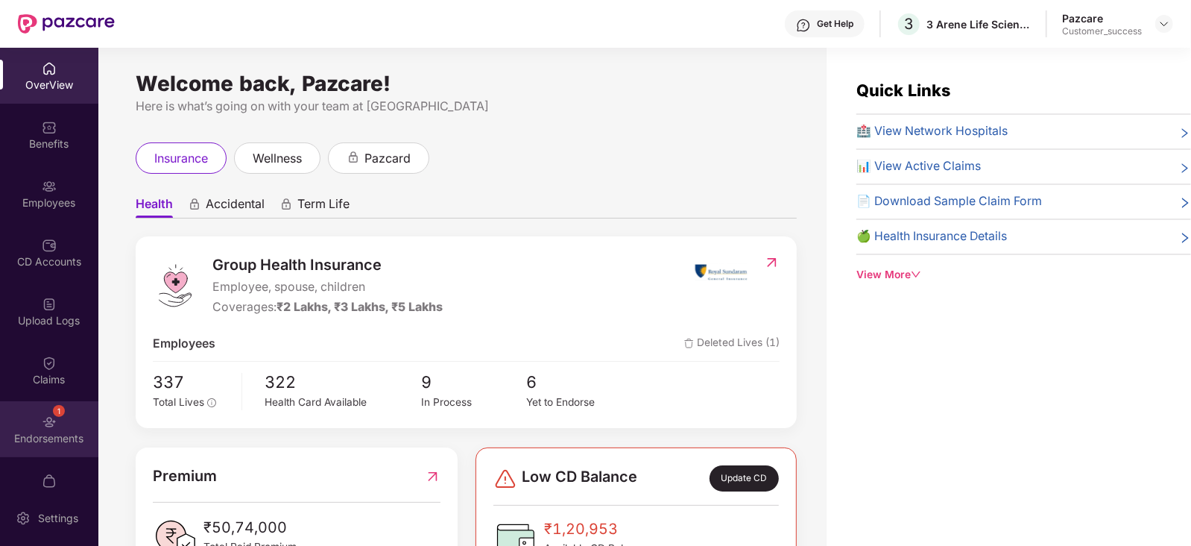
click at [42, 426] on img at bounding box center [49, 422] width 15 height 15
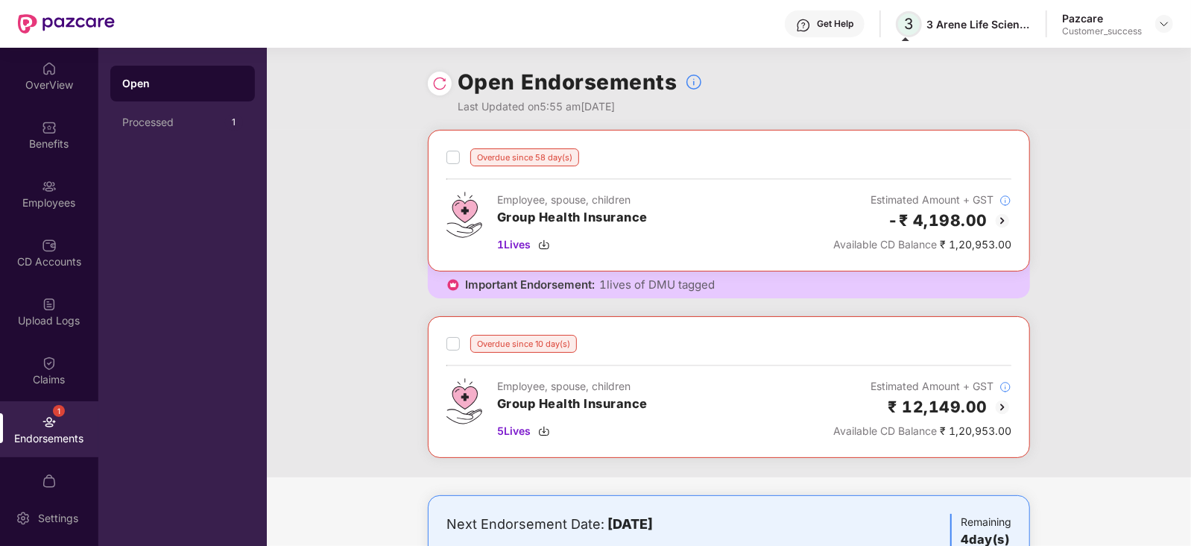
click at [907, 28] on span "3" at bounding box center [909, 24] width 9 height 18
click at [915, 28] on span "3" at bounding box center [909, 24] width 26 height 26
click at [907, 23] on span "3" at bounding box center [909, 24] width 9 height 18
click at [910, 22] on span "3" at bounding box center [909, 24] width 9 height 18
click at [906, 40] on span at bounding box center [905, 39] width 7 height 4
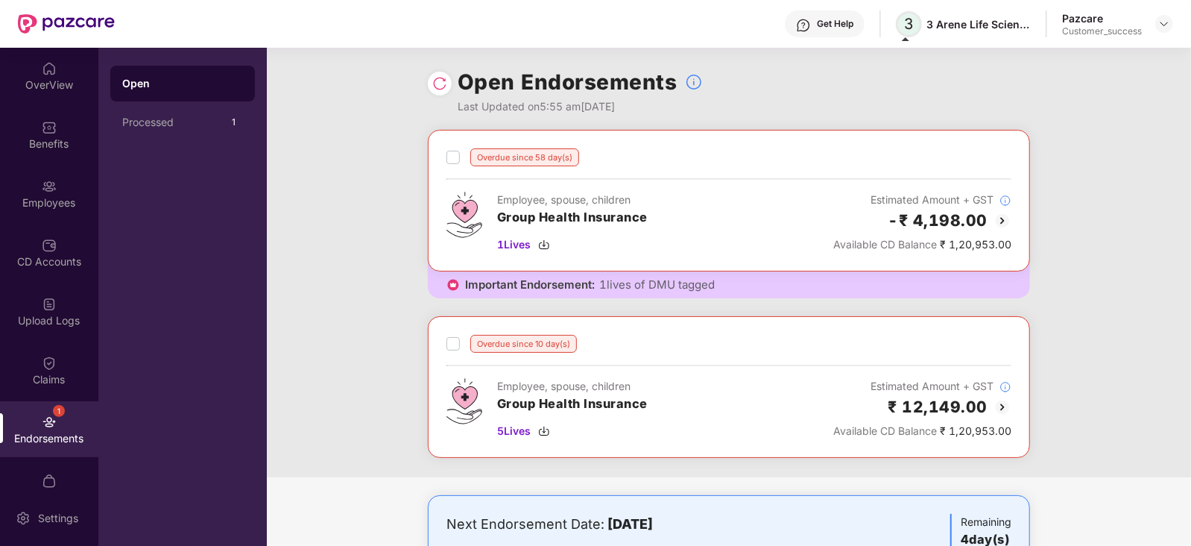
click at [910, 28] on span "3" at bounding box center [909, 24] width 9 height 18
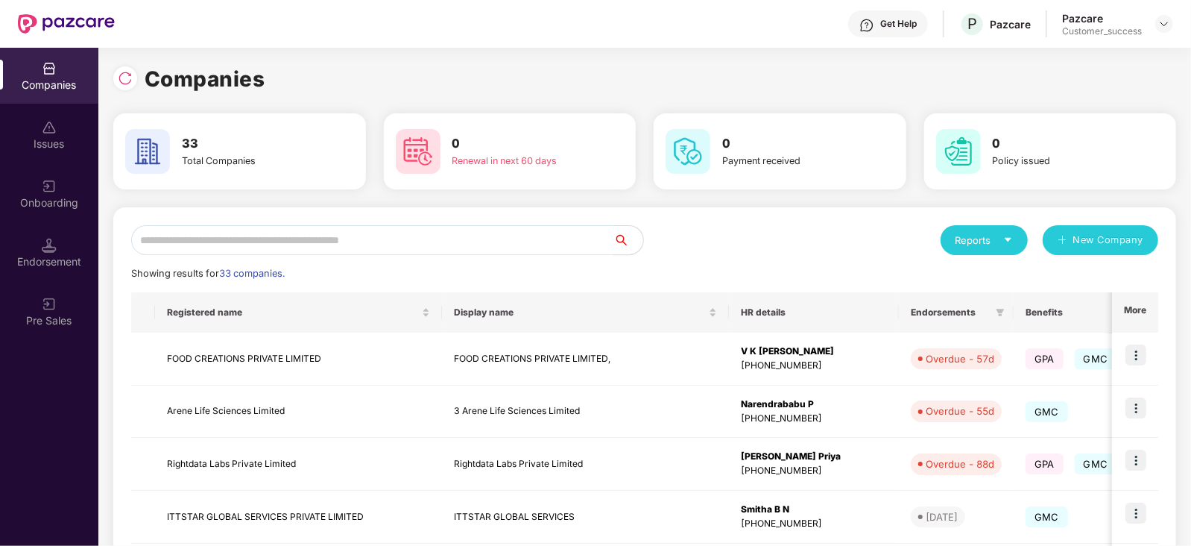
click at [246, 247] on input "text" at bounding box center [372, 240] width 482 height 30
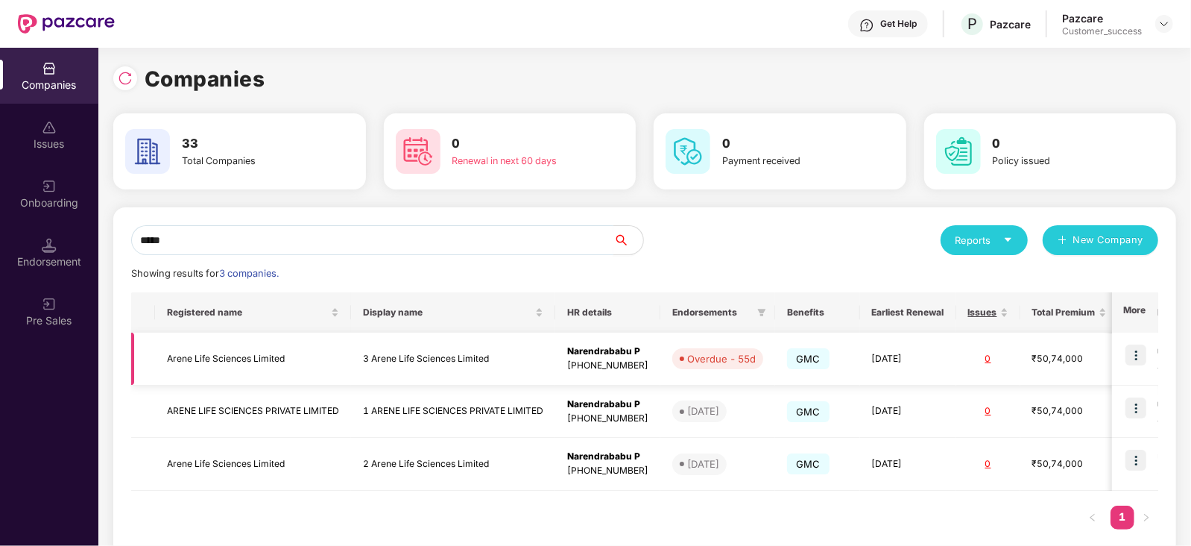
type input "*****"
drag, startPoint x: 301, startPoint y: 355, endPoint x: 161, endPoint y: 358, distance: 140.2
click at [161, 358] on td "Arene Life Sciences Limited" at bounding box center [253, 359] width 196 height 53
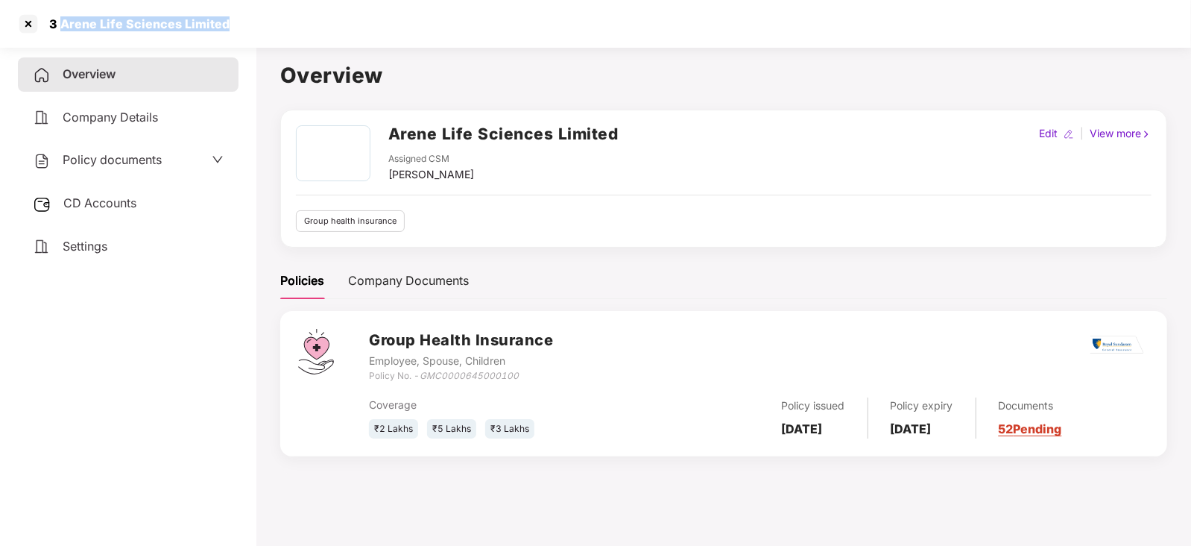
drag, startPoint x: 229, startPoint y: 26, endPoint x: 60, endPoint y: 31, distance: 168.6
click at [60, 31] on div "3 Arene Life Sciences Limited" at bounding box center [595, 24] width 1191 height 48
copy div "Arene Life Sciences Limited"
click at [1062, 435] on link "52 Pending" at bounding box center [1030, 428] width 63 height 15
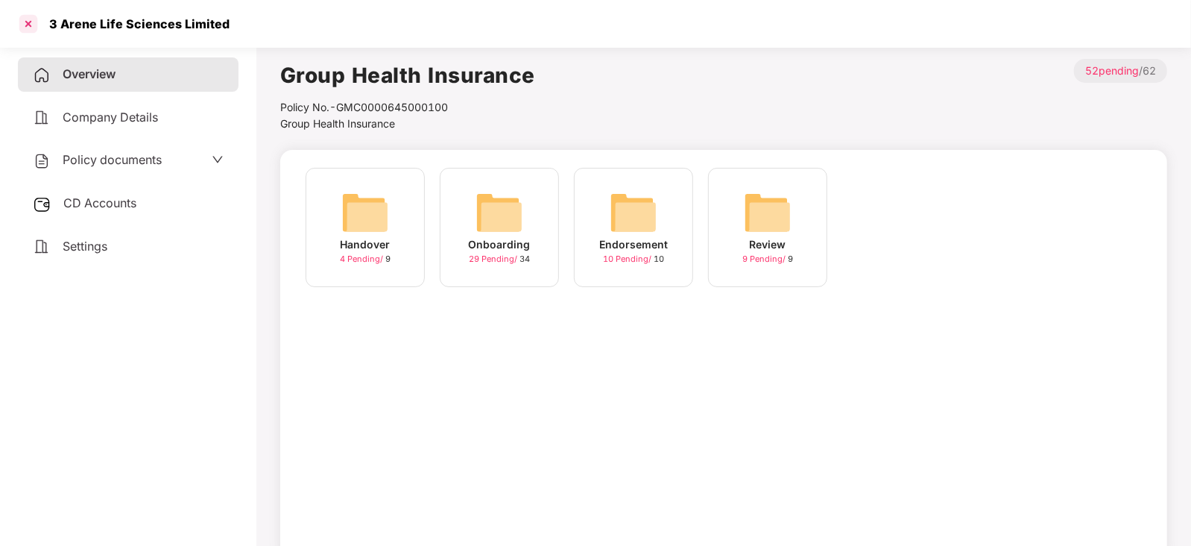
click at [25, 28] on div at bounding box center [28, 24] width 24 height 24
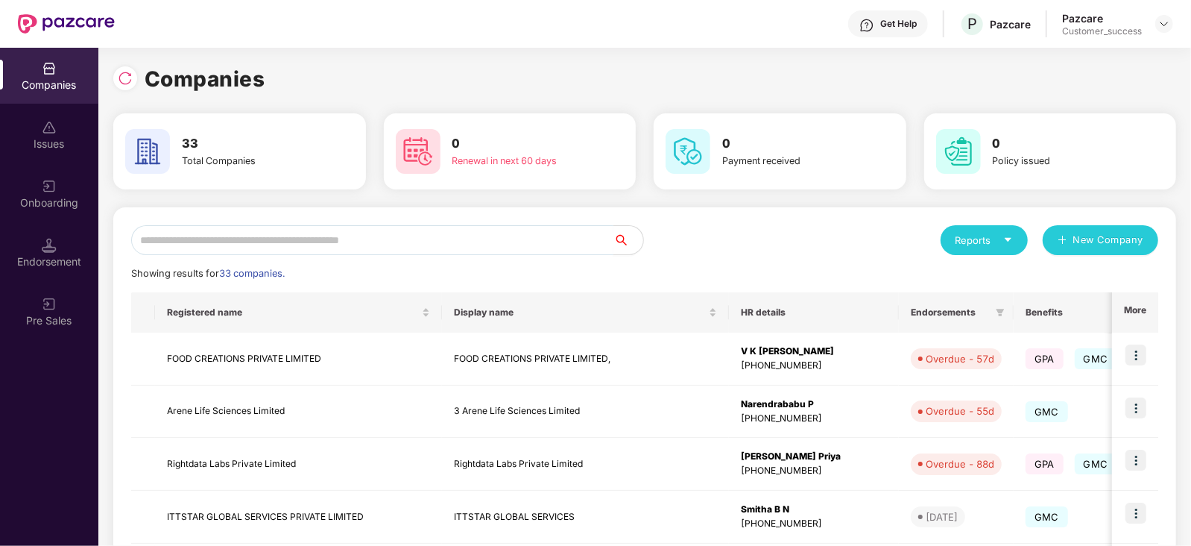
click at [201, 239] on input "text" at bounding box center [372, 240] width 482 height 30
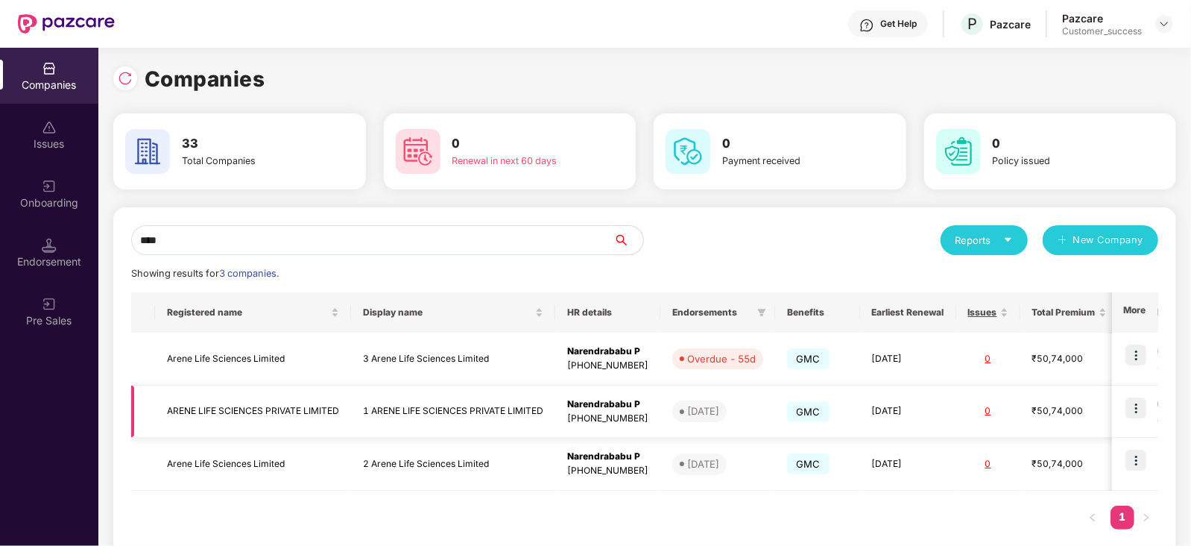
type input "****"
click at [614, 404] on div "Narendrababu P" at bounding box center [607, 404] width 81 height 14
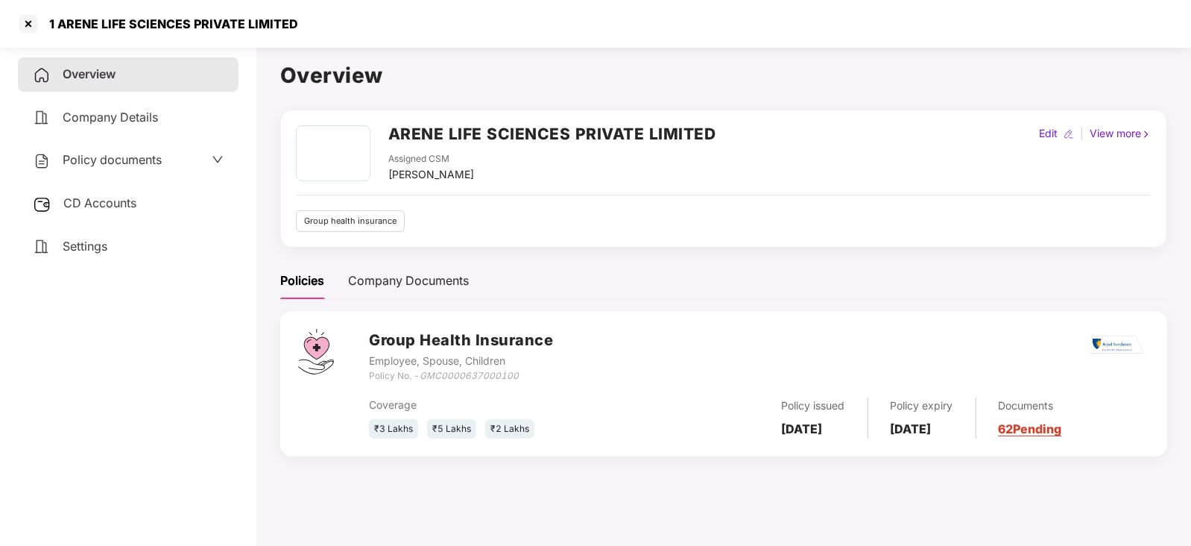
click at [1054, 431] on link "62 Pending" at bounding box center [1030, 428] width 63 height 15
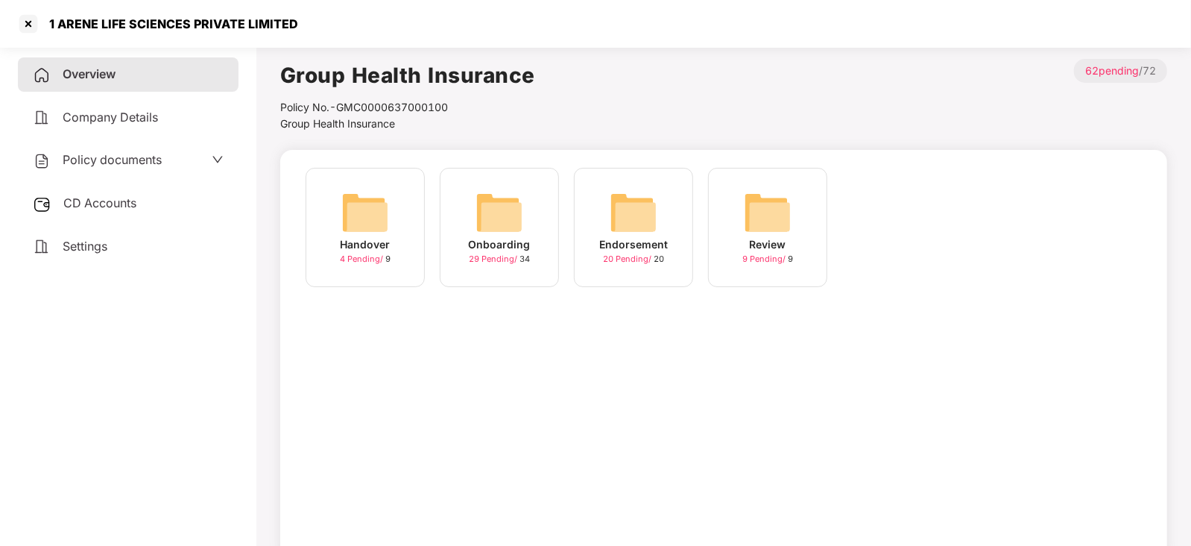
click at [652, 215] on img at bounding box center [634, 213] width 48 height 48
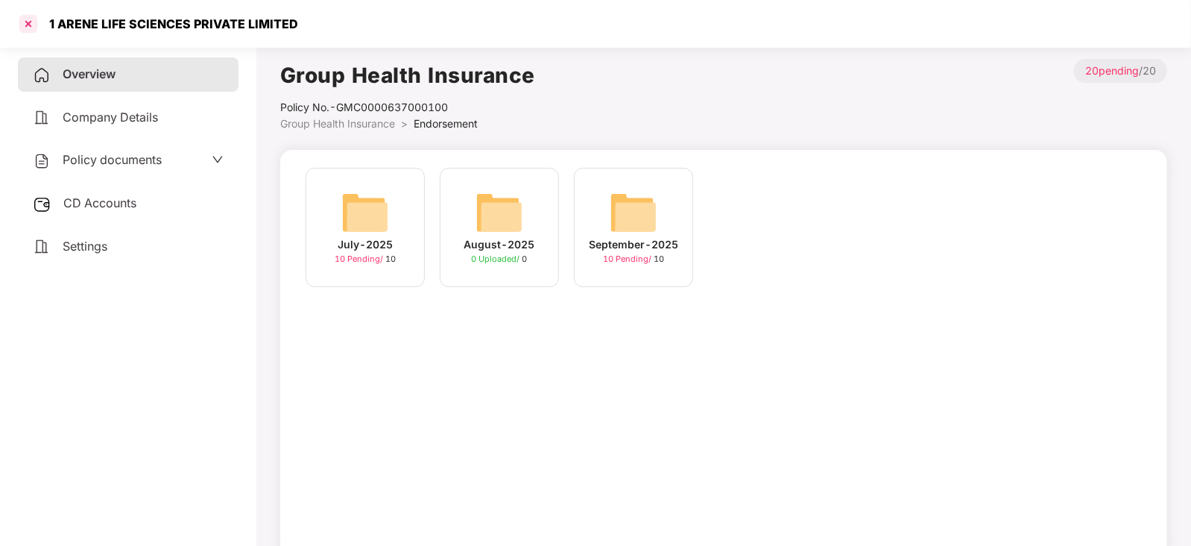
click at [28, 28] on div at bounding box center [28, 24] width 24 height 24
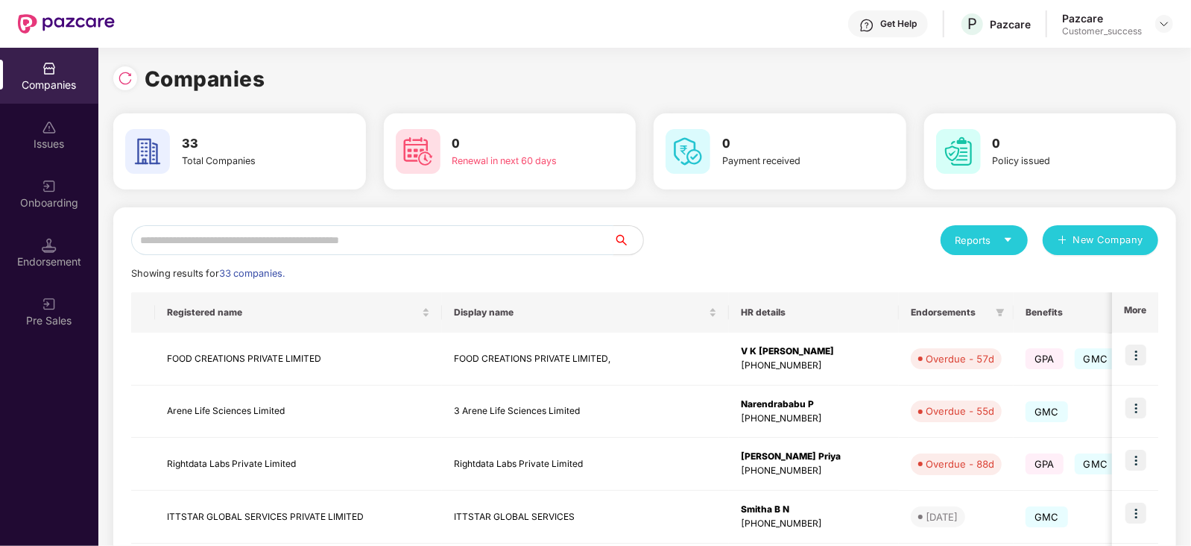
click at [210, 240] on input "text" at bounding box center [372, 240] width 482 height 30
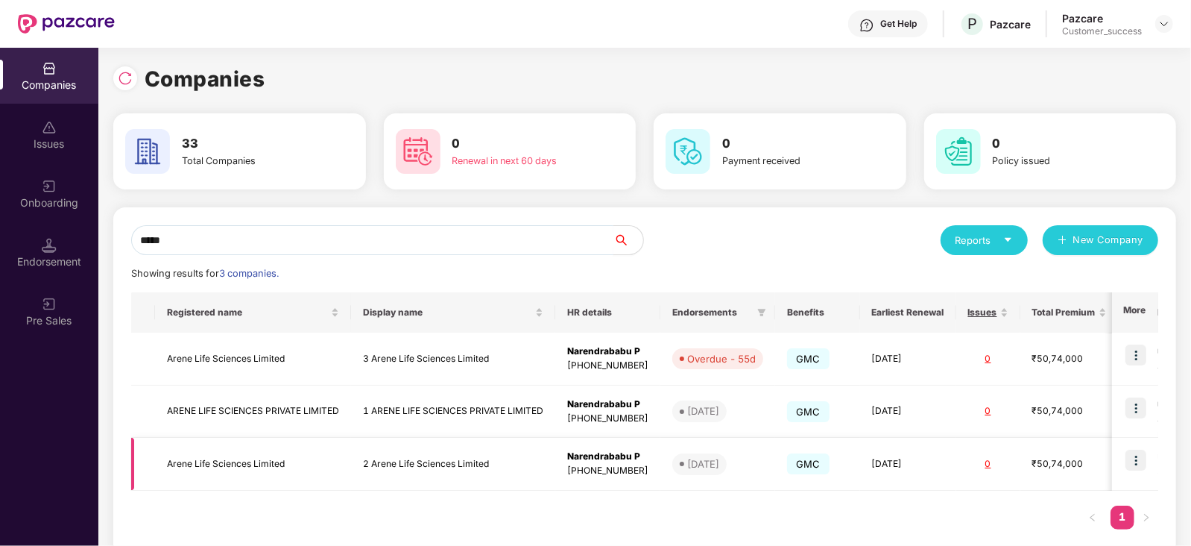
type input "*****"
click at [625, 452] on div "Narendrababu P" at bounding box center [607, 457] width 81 height 14
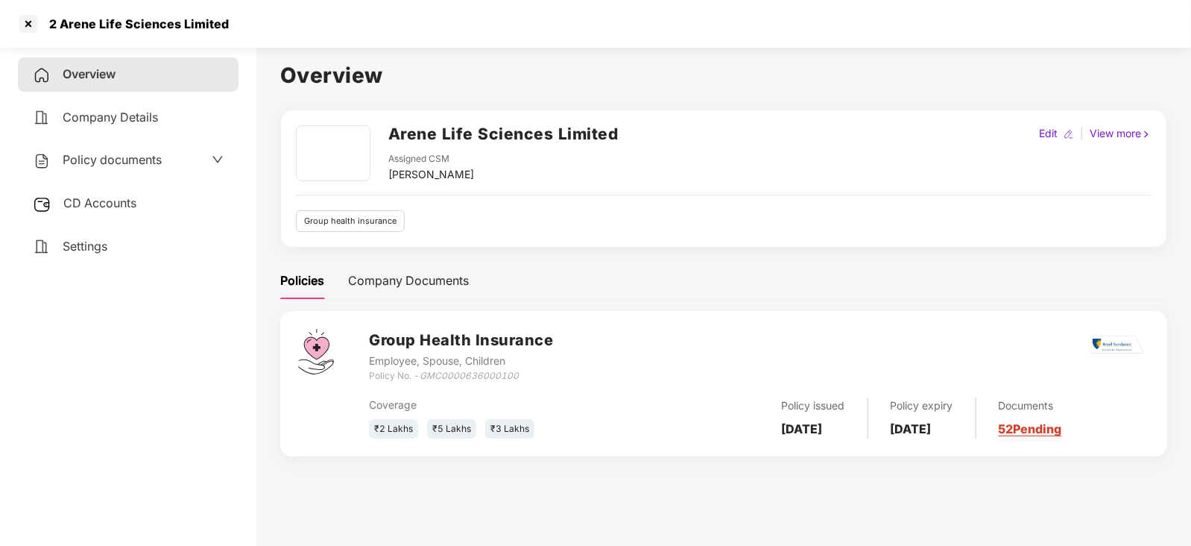
click at [1059, 427] on link "52 Pending" at bounding box center [1030, 428] width 63 height 15
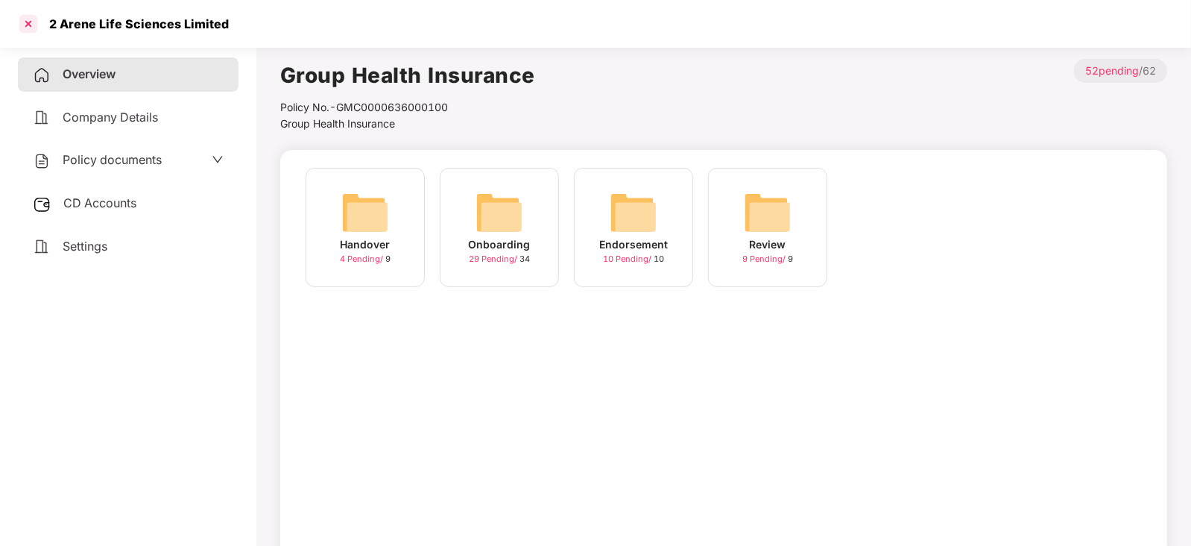
click at [26, 27] on div at bounding box center [28, 24] width 24 height 24
